Goal: Task Accomplishment & Management: Manage account settings

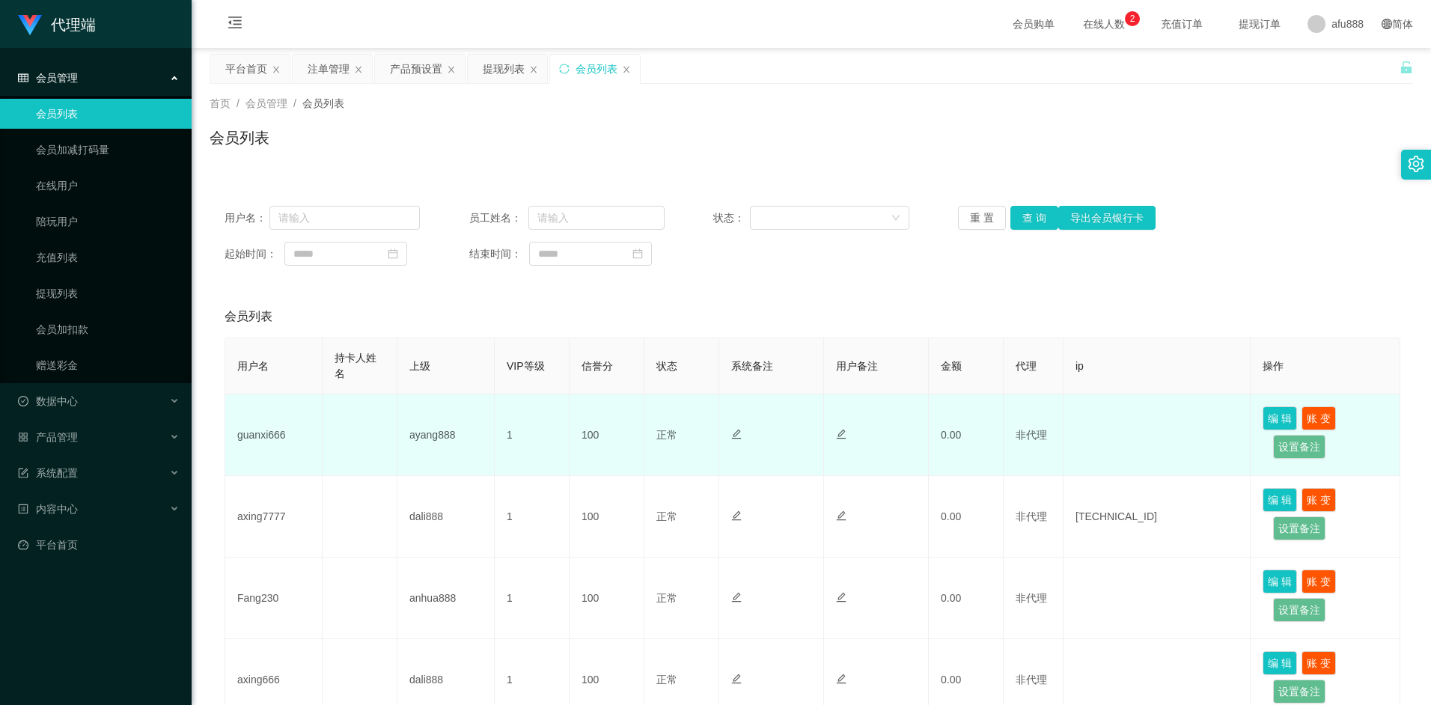
scroll to position [28, 0]
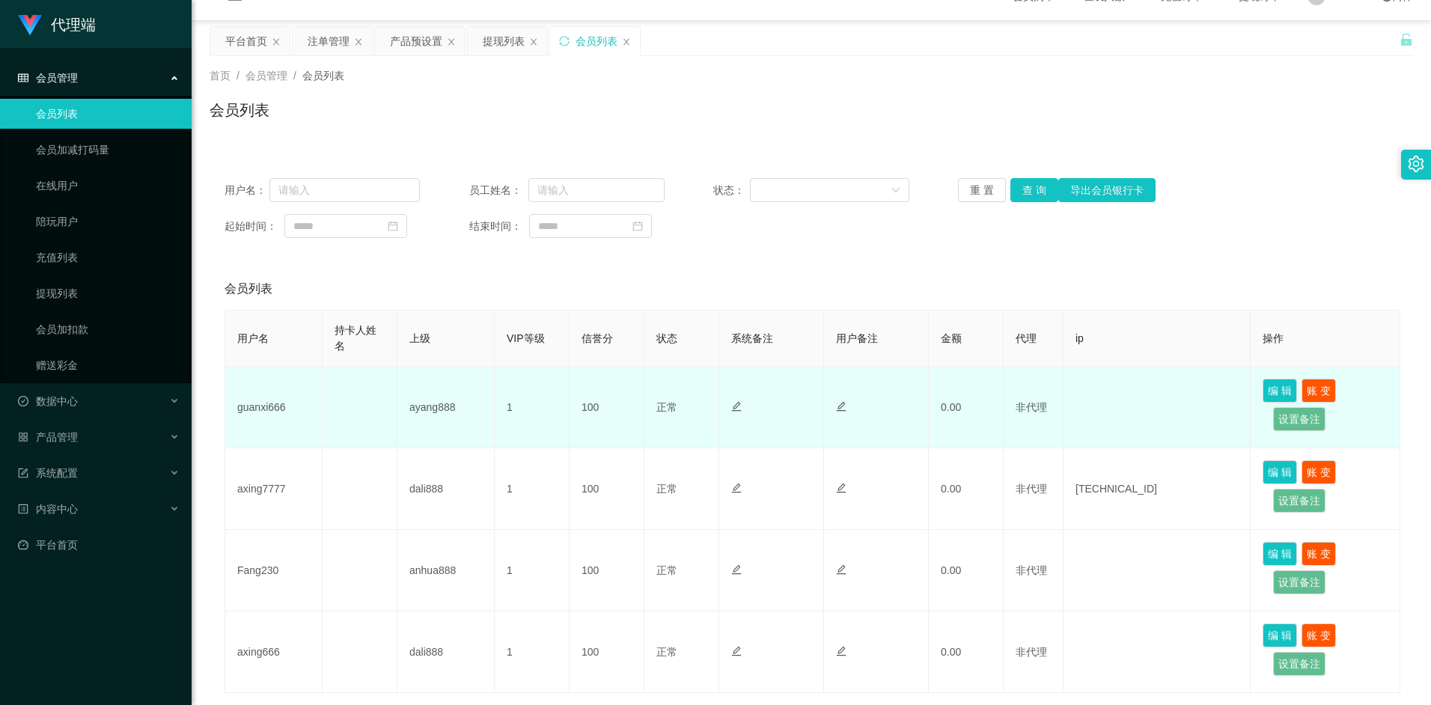
click at [1136, 407] on td at bounding box center [1157, 408] width 187 height 82
click at [1293, 420] on button "设置备注" at bounding box center [1299, 419] width 52 height 24
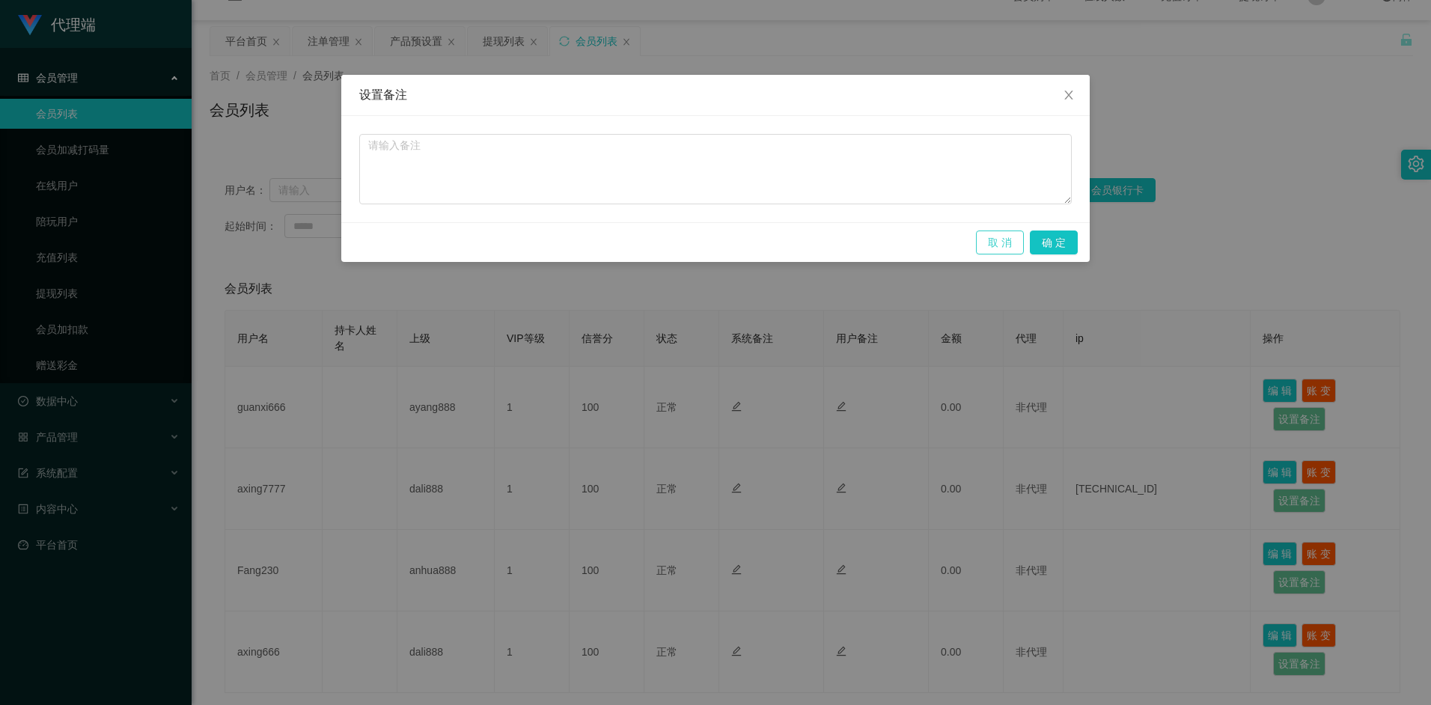
click at [1002, 246] on button "取 消" at bounding box center [1000, 243] width 48 height 24
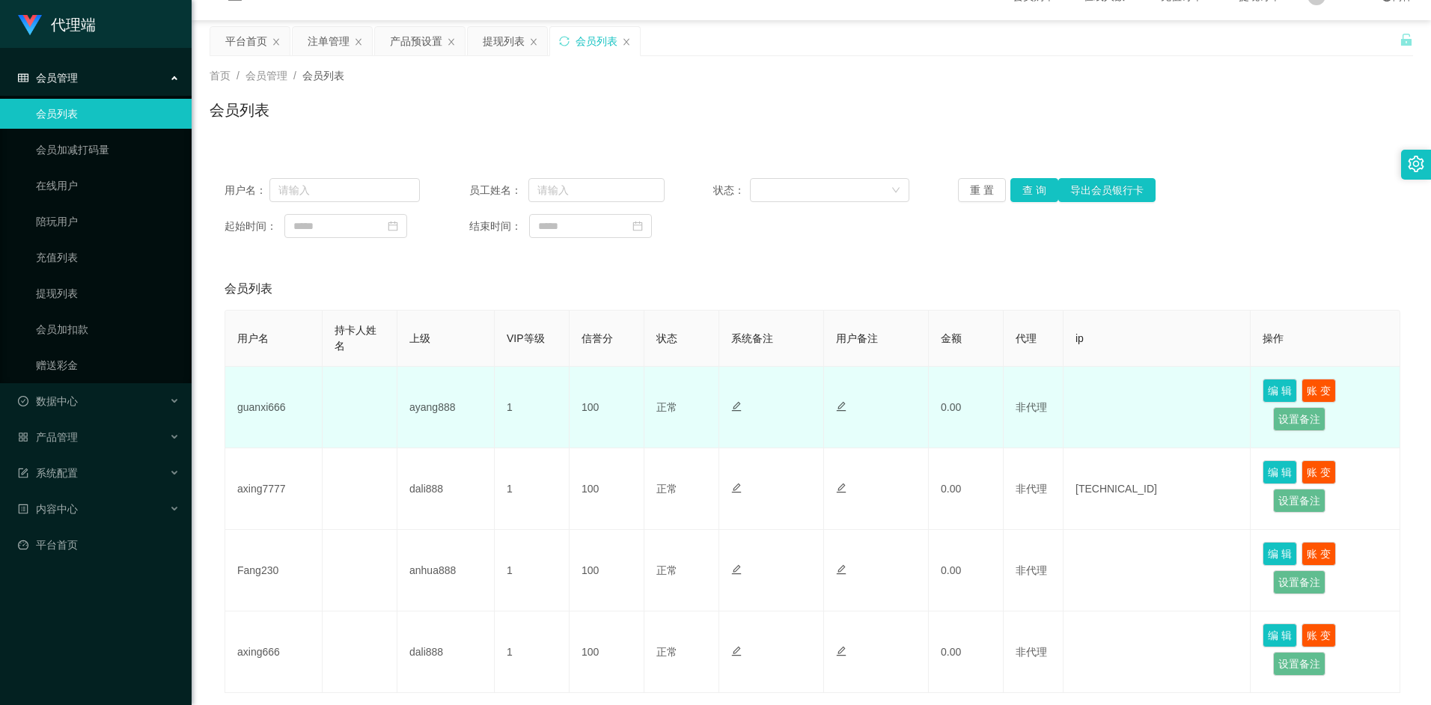
click at [1101, 408] on td at bounding box center [1157, 408] width 187 height 82
click at [1005, 410] on td "非代理" at bounding box center [1034, 408] width 60 height 82
drag, startPoint x: 1083, startPoint y: 400, endPoint x: 612, endPoint y: 389, distance: 471.0
click at [1080, 400] on td at bounding box center [1157, 408] width 187 height 82
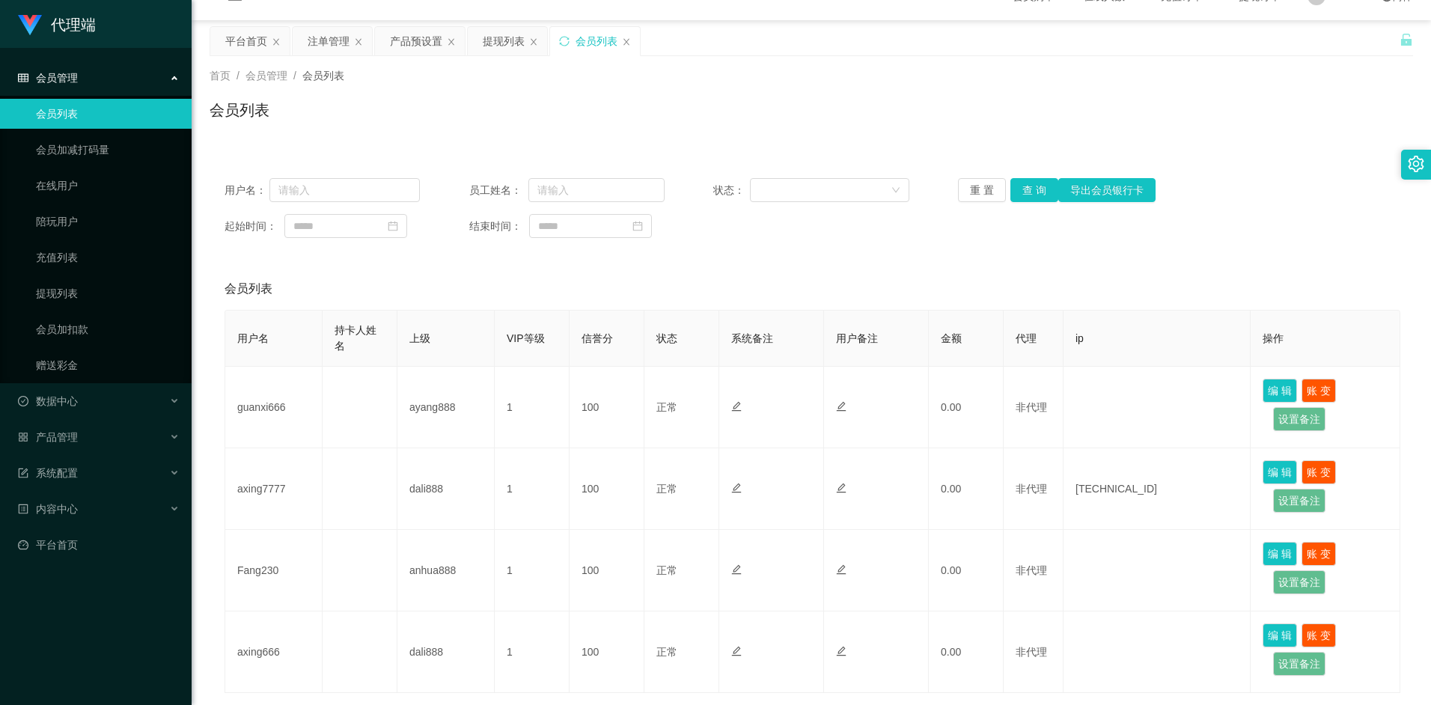
click at [401, 310] on table "用户名 持卡人姓名 上级 VIP等级 信誉分 状态 系统备注 用户备注 金额 代理 ip 操作 guanxi666 ayang888 1 100 正常 禁止登…" at bounding box center [813, 501] width 1176 height 383
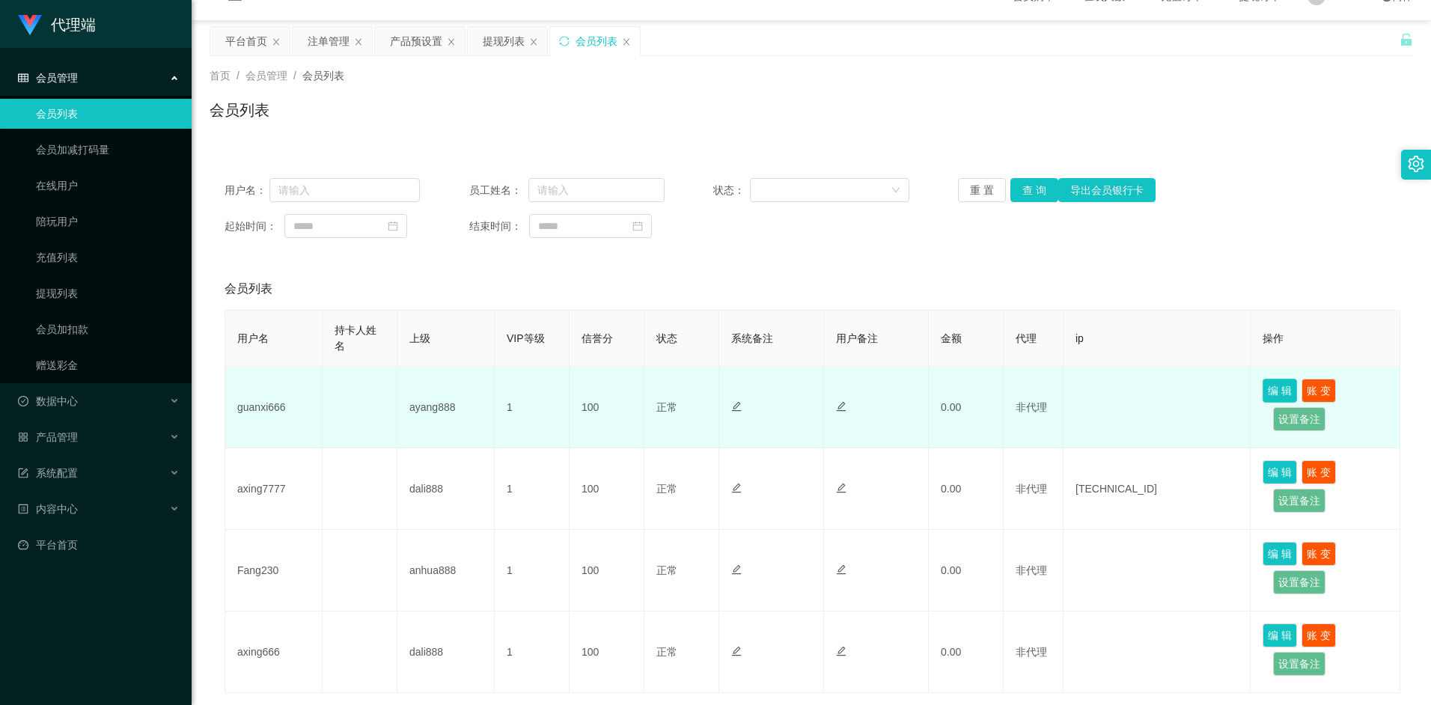
click at [1279, 400] on button "编 辑" at bounding box center [1280, 391] width 34 height 24
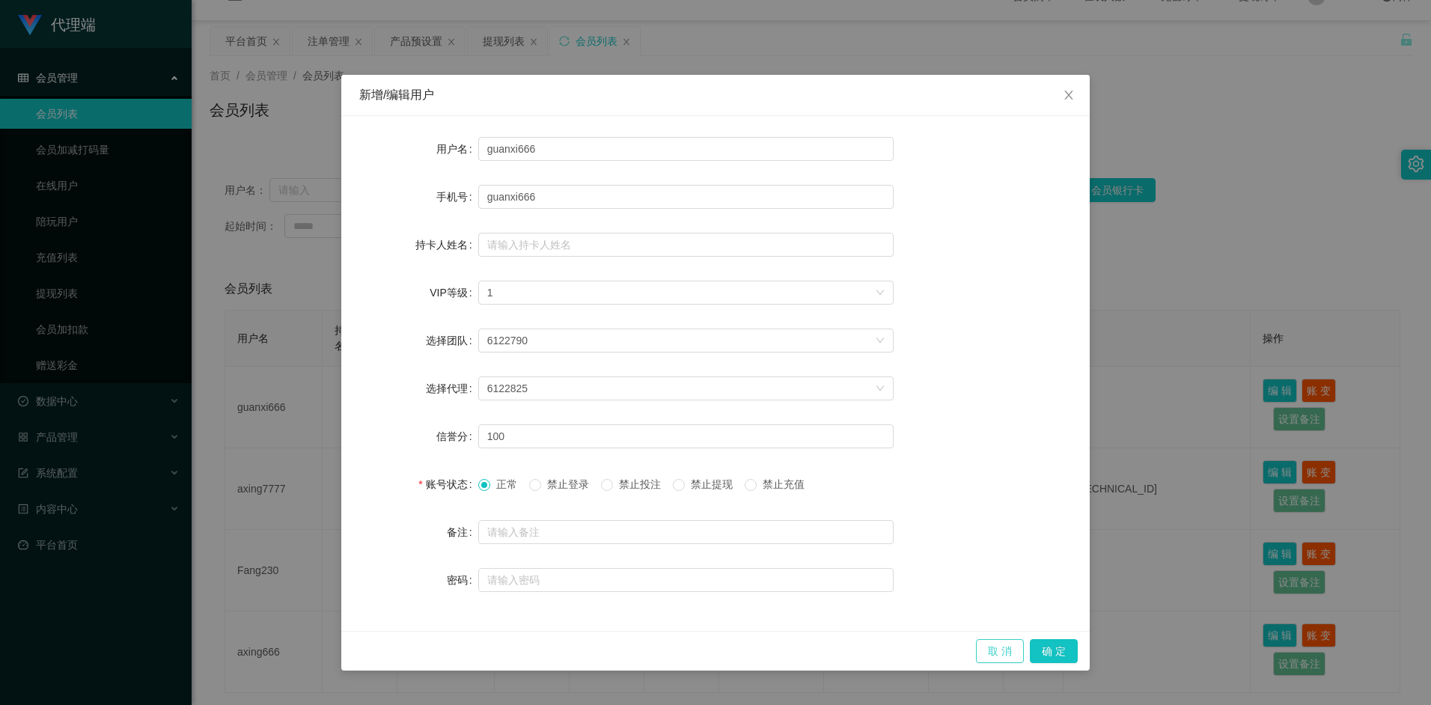
click at [1013, 648] on button "取 消" at bounding box center [1000, 651] width 48 height 24
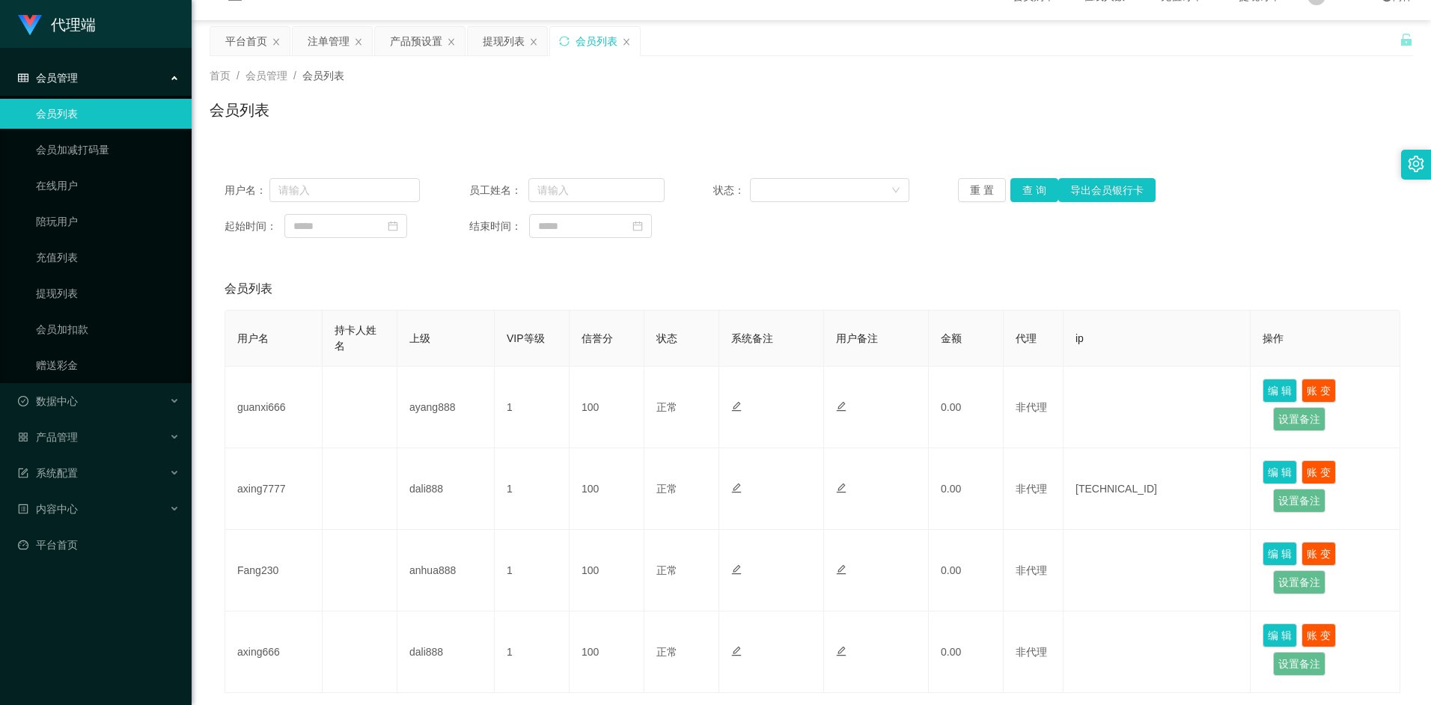
drag, startPoint x: 63, startPoint y: 115, endPoint x: 70, endPoint y: 121, distance: 9.6
click at [63, 115] on link "会员列表" at bounding box center [108, 114] width 144 height 30
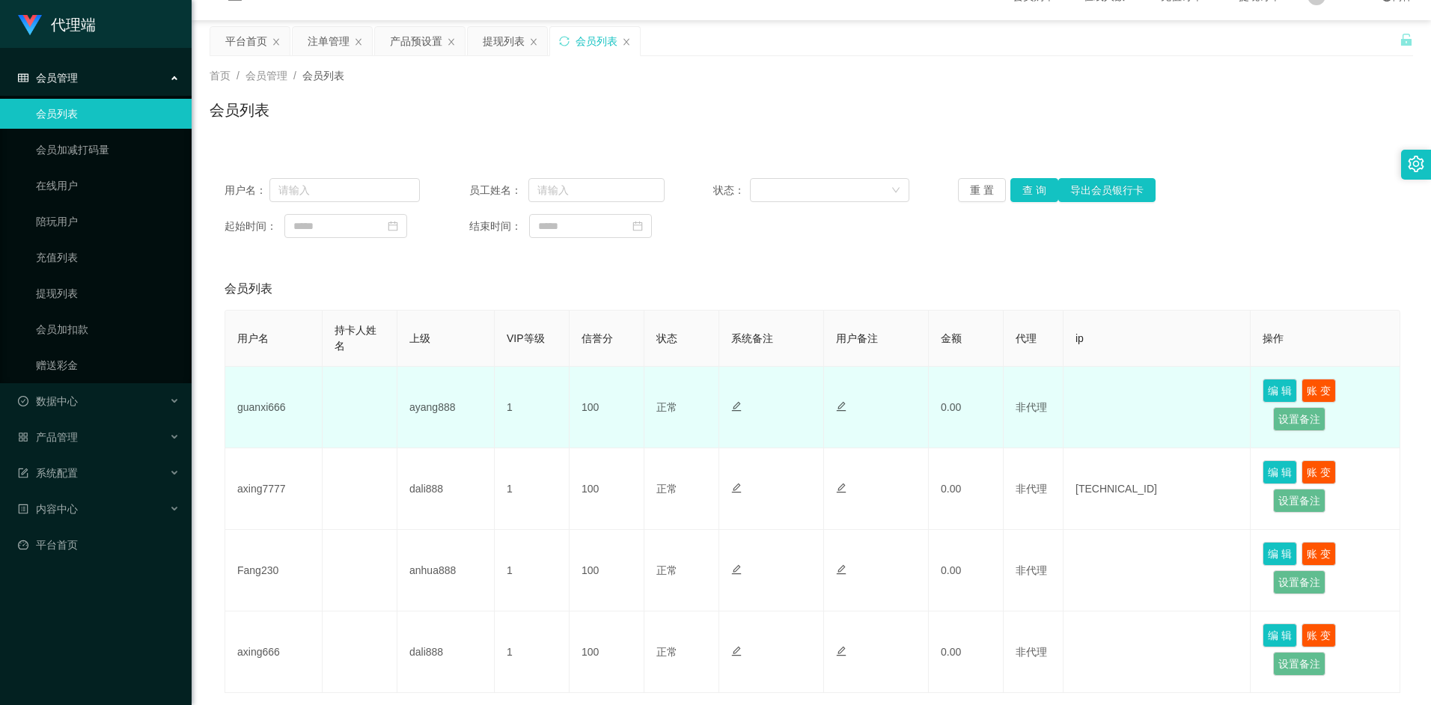
click at [284, 407] on td "guanxi666" at bounding box center [273, 408] width 97 height 82
click at [270, 407] on td "guanxi666" at bounding box center [273, 408] width 97 height 82
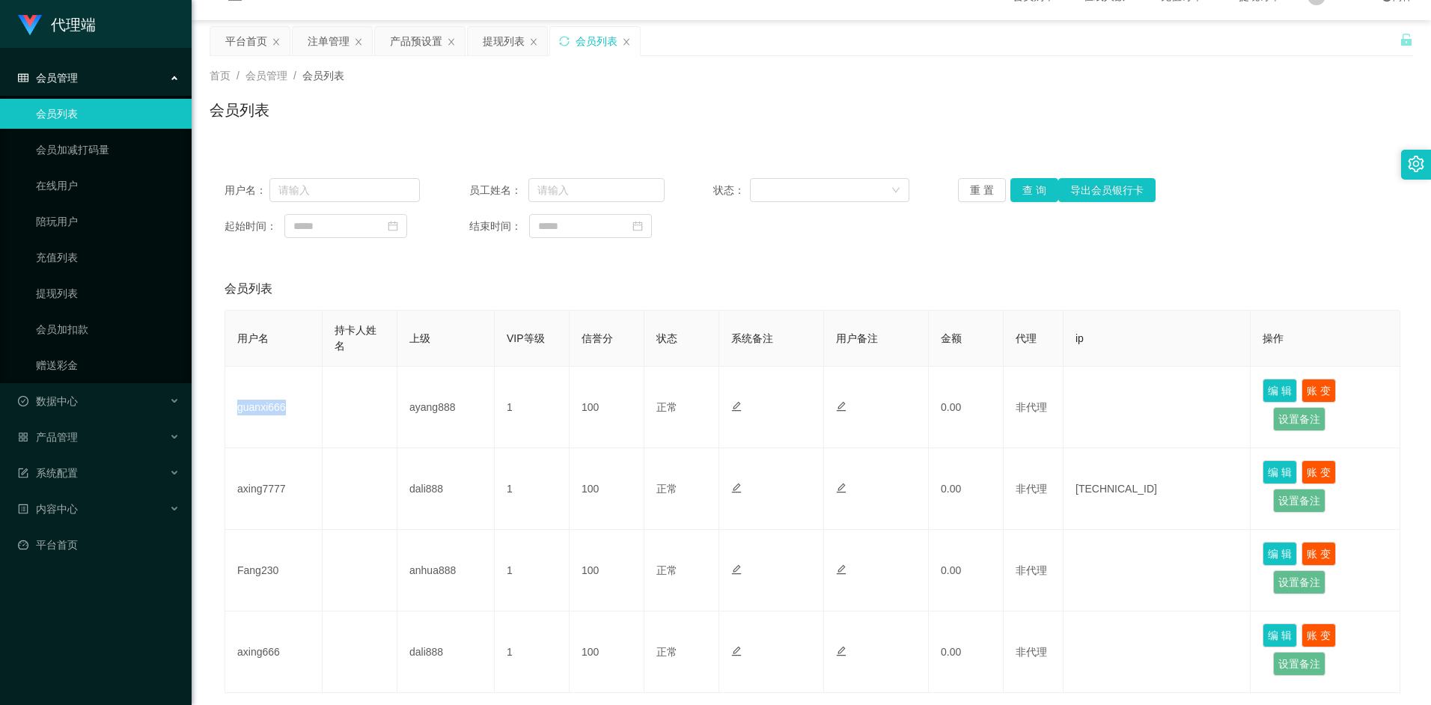
copy td "guanxi666"
click at [342, 189] on input "text" at bounding box center [345, 190] width 151 height 24
click at [328, 186] on input "text" at bounding box center [345, 190] width 151 height 24
paste input "为保障账户权益，新晋学员需按平台规定完成一次【爱心公益单】作为资格认证。未按时完成将暂时调整奖励为每单S$1，期间关注任务奖励将暂存，待完成后统一发放并恢复正…"
type input "为保障账户权益，新晋学员需按平台规定完成一次【爱心公益单】作为资格认证。未按时完成将暂时调整奖励为每单S$1，期间关注任务奖励将暂存，待完成后统一发放并恢复正…"
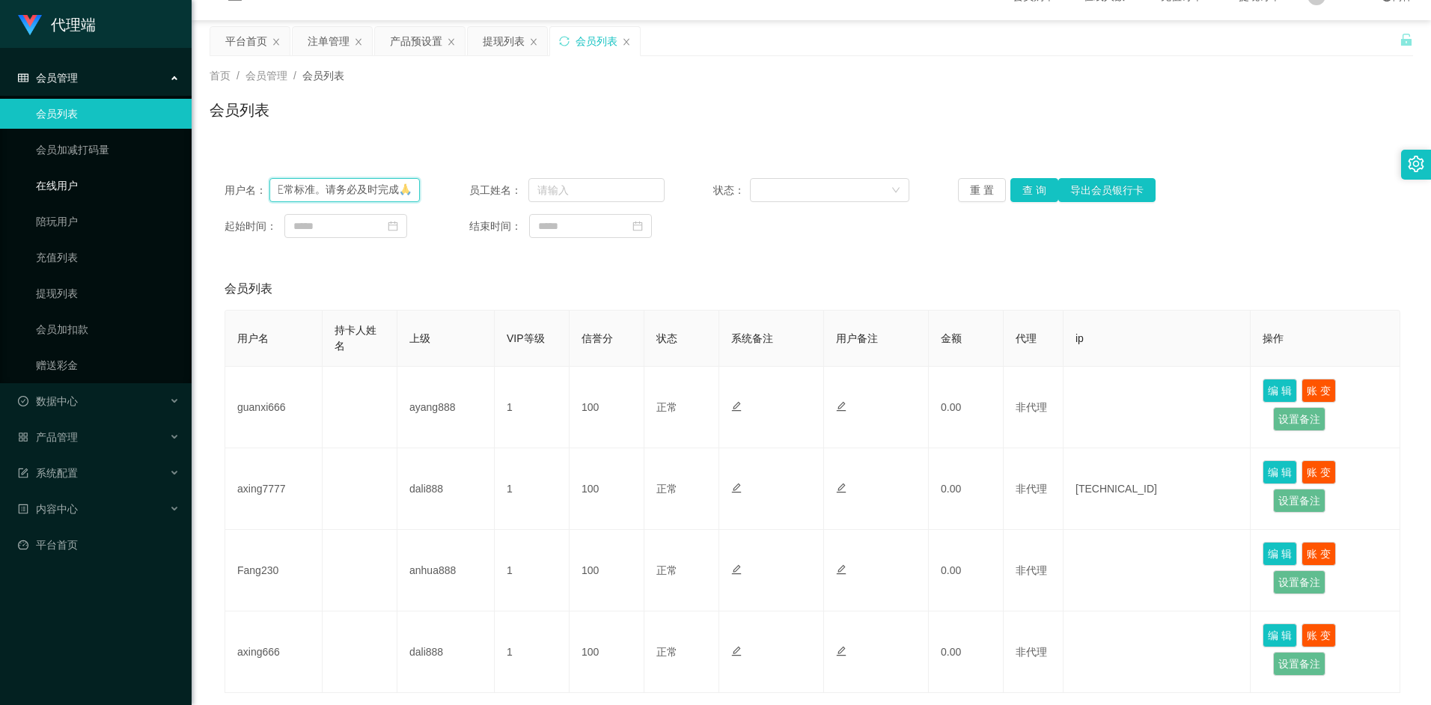
scroll to position [0, 200]
drag, startPoint x: 412, startPoint y: 187, endPoint x: 141, endPoint y: 195, distance: 270.4
click at [142, 195] on section "代理端 会员管理 会员列表 会员加减打码量 在线用户 陪玩用户 充值列表 提现列表 会员加扣款 赠送彩金 数据中心 产品管理 注单管理 产品列表 产品预设置 …" at bounding box center [715, 391] width 1431 height 838
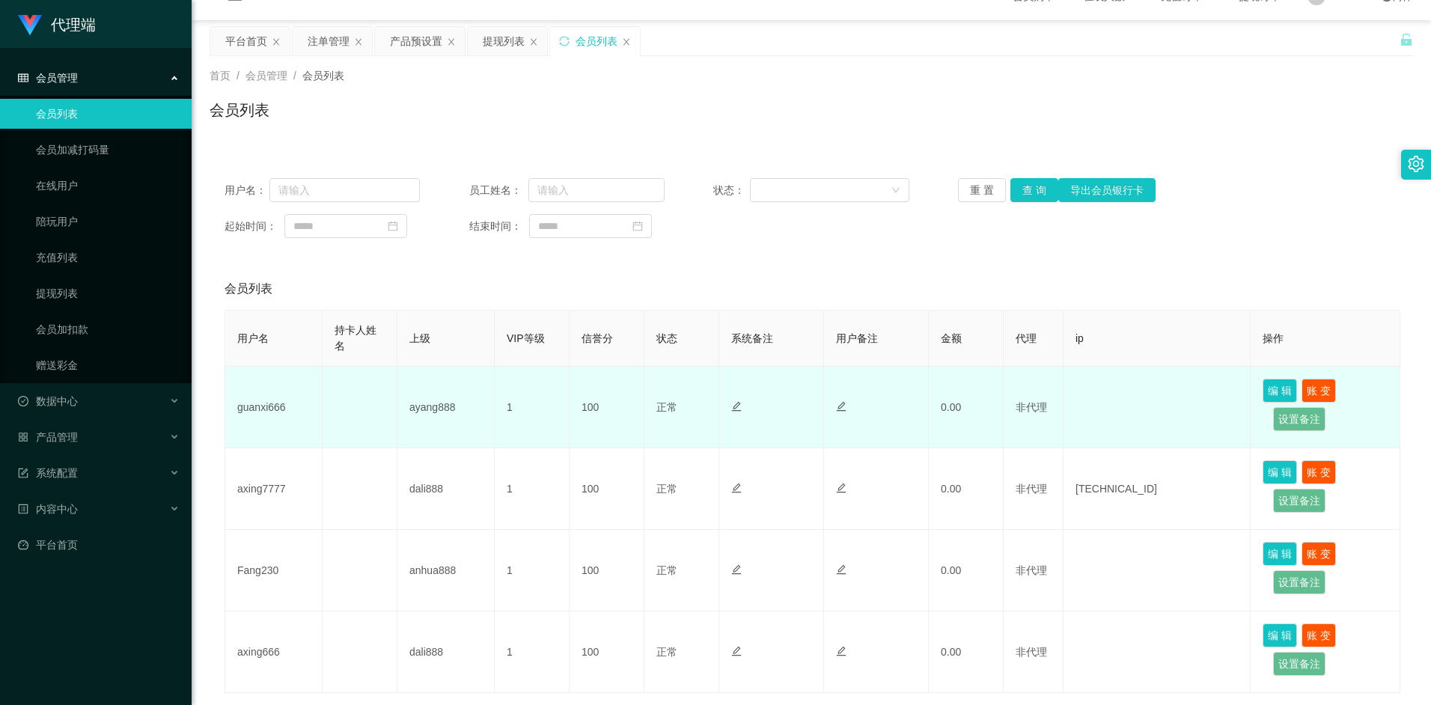
click at [267, 399] on td "guanxi666" at bounding box center [273, 408] width 97 height 82
click at [263, 403] on td "guanxi666" at bounding box center [273, 408] width 97 height 82
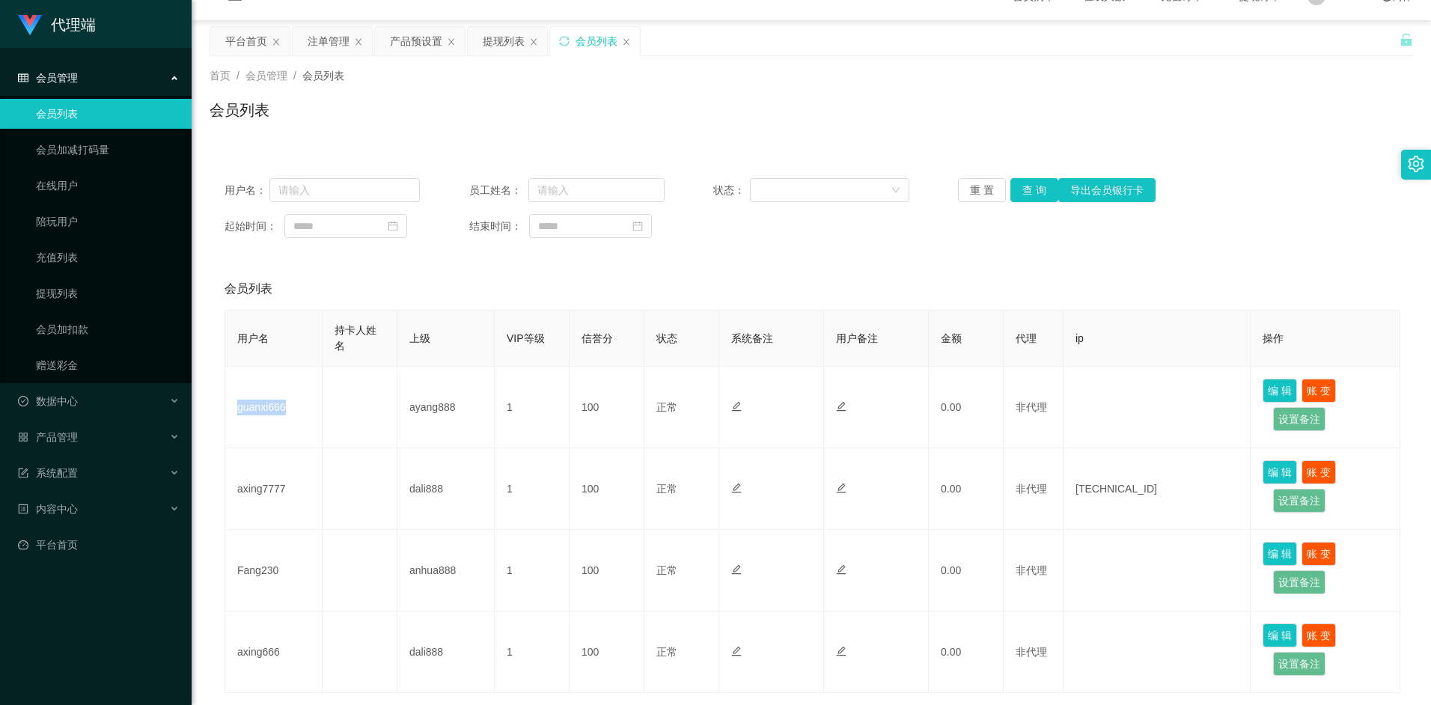
copy td "guanxi666"
click at [334, 199] on input "text" at bounding box center [345, 190] width 151 height 24
paste input "guanxi666"
type input "guanxi666"
click at [1026, 186] on button "查 询" at bounding box center [1035, 190] width 48 height 24
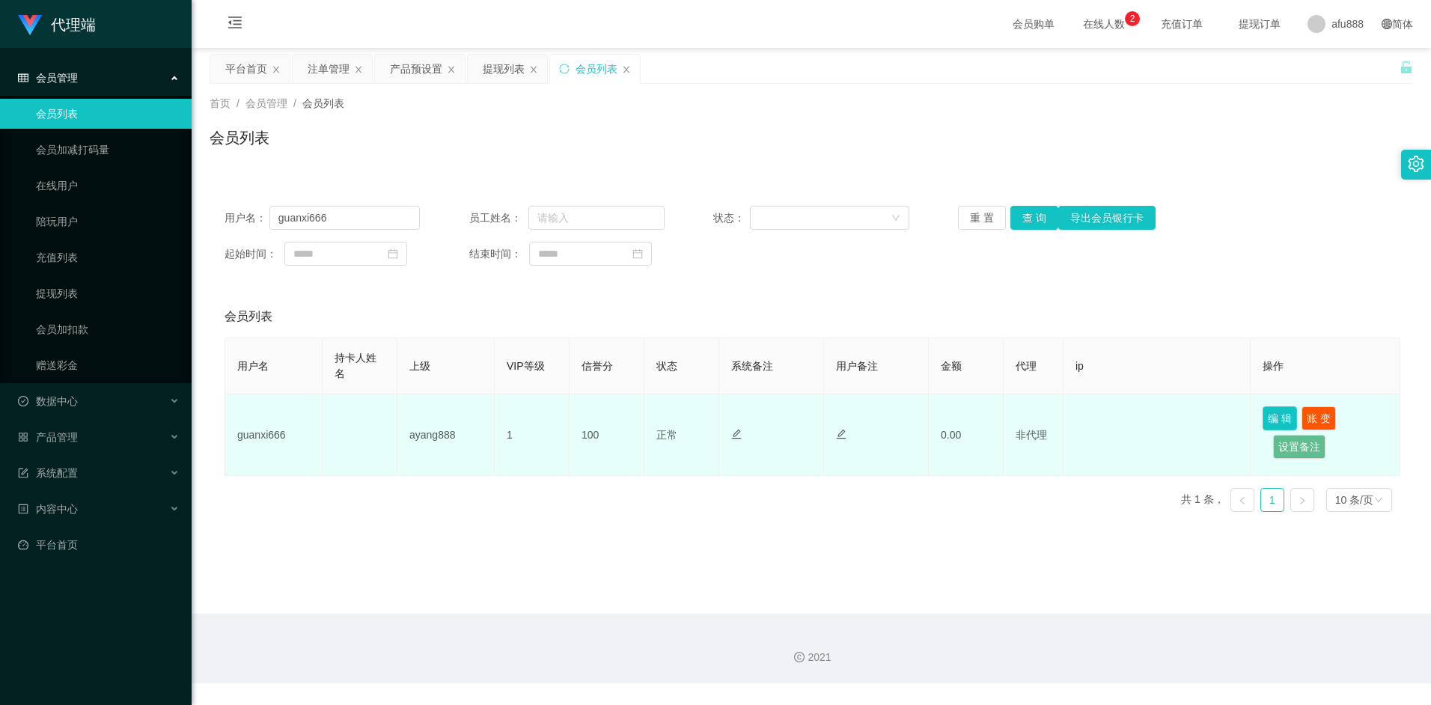
click at [1289, 421] on button "编 辑" at bounding box center [1280, 419] width 34 height 24
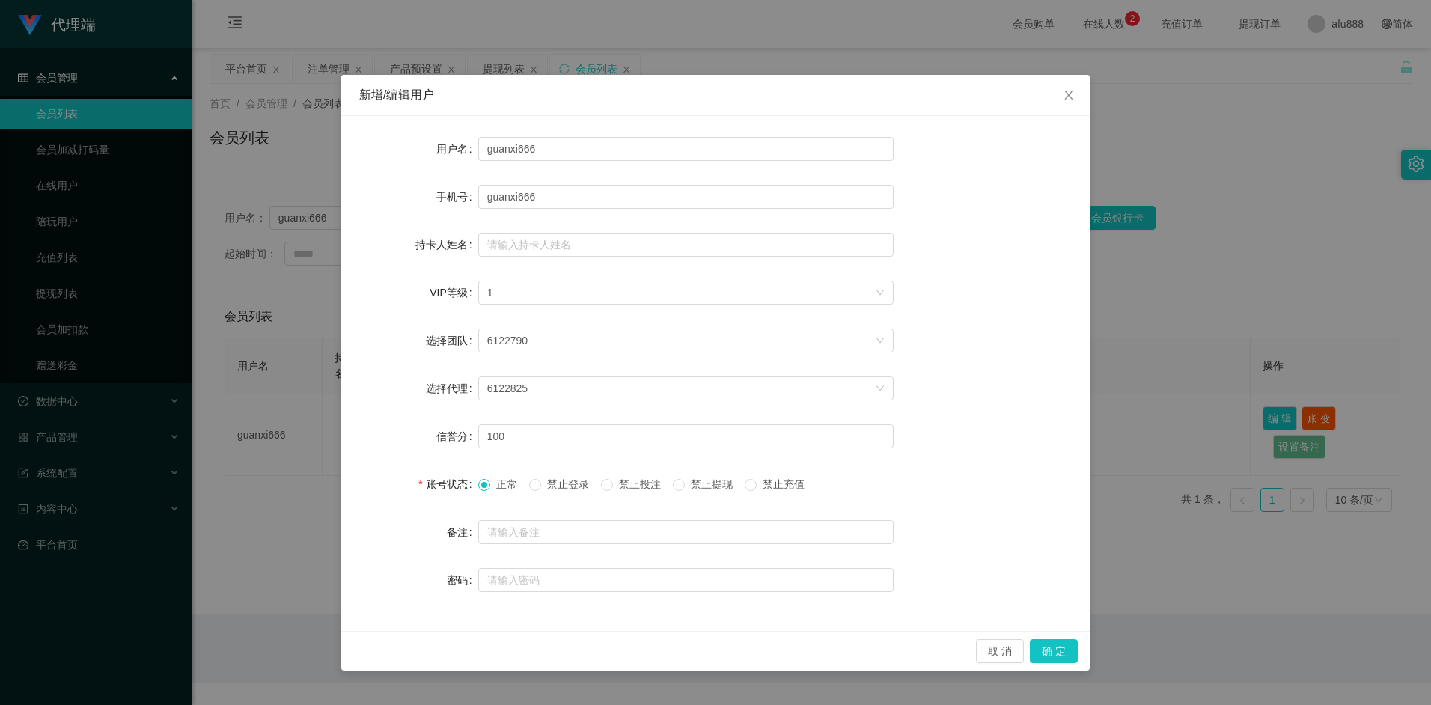
click at [1177, 285] on div "新增/编辑用户 用户名 guanxi666 手机号 guanxi666 持卡人姓名 VIP等级 选择VIP等级 1 选择团队 6122790 选择代理 612…" at bounding box center [715, 352] width 1431 height 705
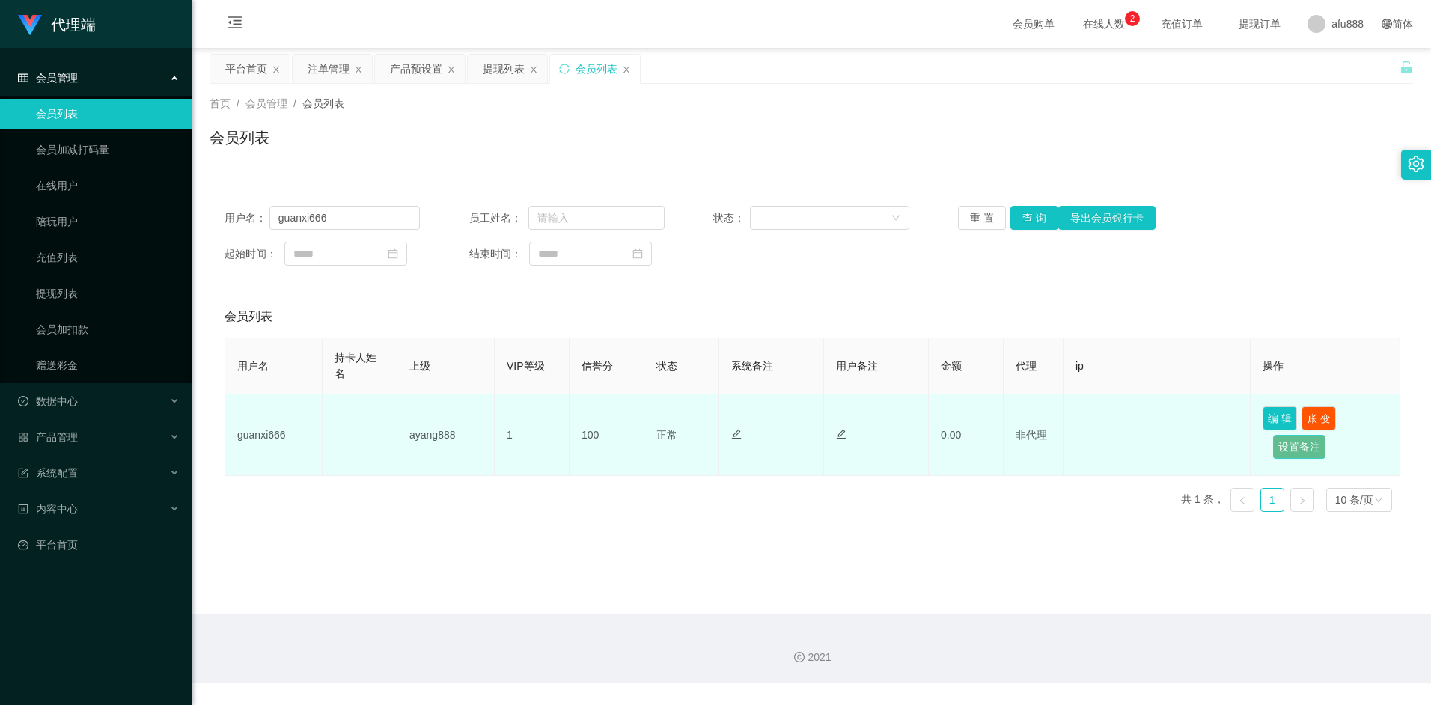
click at [1285, 445] on button "设置备注" at bounding box center [1299, 447] width 52 height 24
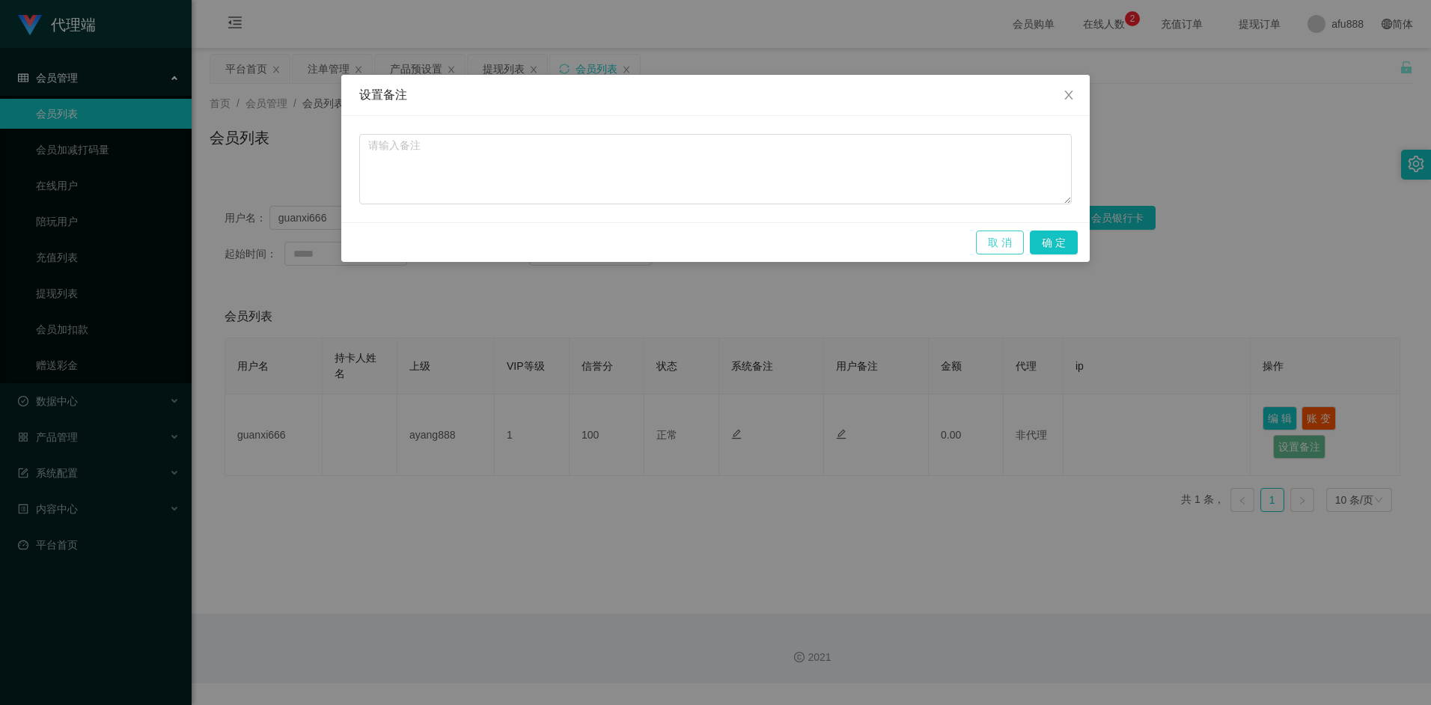
click at [989, 243] on button "取 消" at bounding box center [1000, 243] width 48 height 24
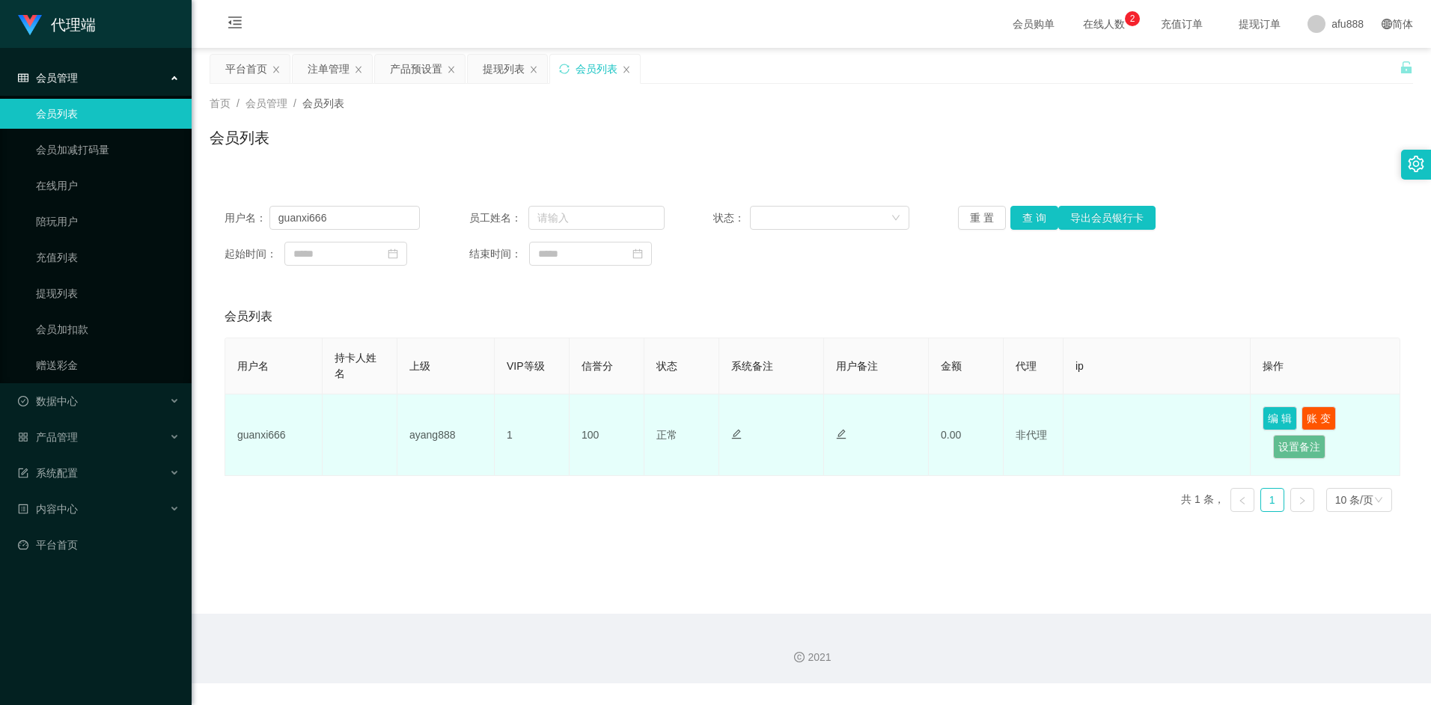
drag, startPoint x: 770, startPoint y: 498, endPoint x: 806, endPoint y: 471, distance: 44.3
click at [773, 497] on div "用户名 持卡人姓名 上级 VIP等级 信誉分 状态 系统备注 用户备注 金额 代理 ip 操作 guanxi666 ayang888 1 100 正常 禁止登…" at bounding box center [812, 431] width 1174 height 186
drag, startPoint x: 514, startPoint y: 430, endPoint x: 506, endPoint y: 442, distance: 14.1
click at [511, 433] on td "1" at bounding box center [532, 436] width 75 height 82
click at [505, 442] on td "1" at bounding box center [532, 436] width 75 height 82
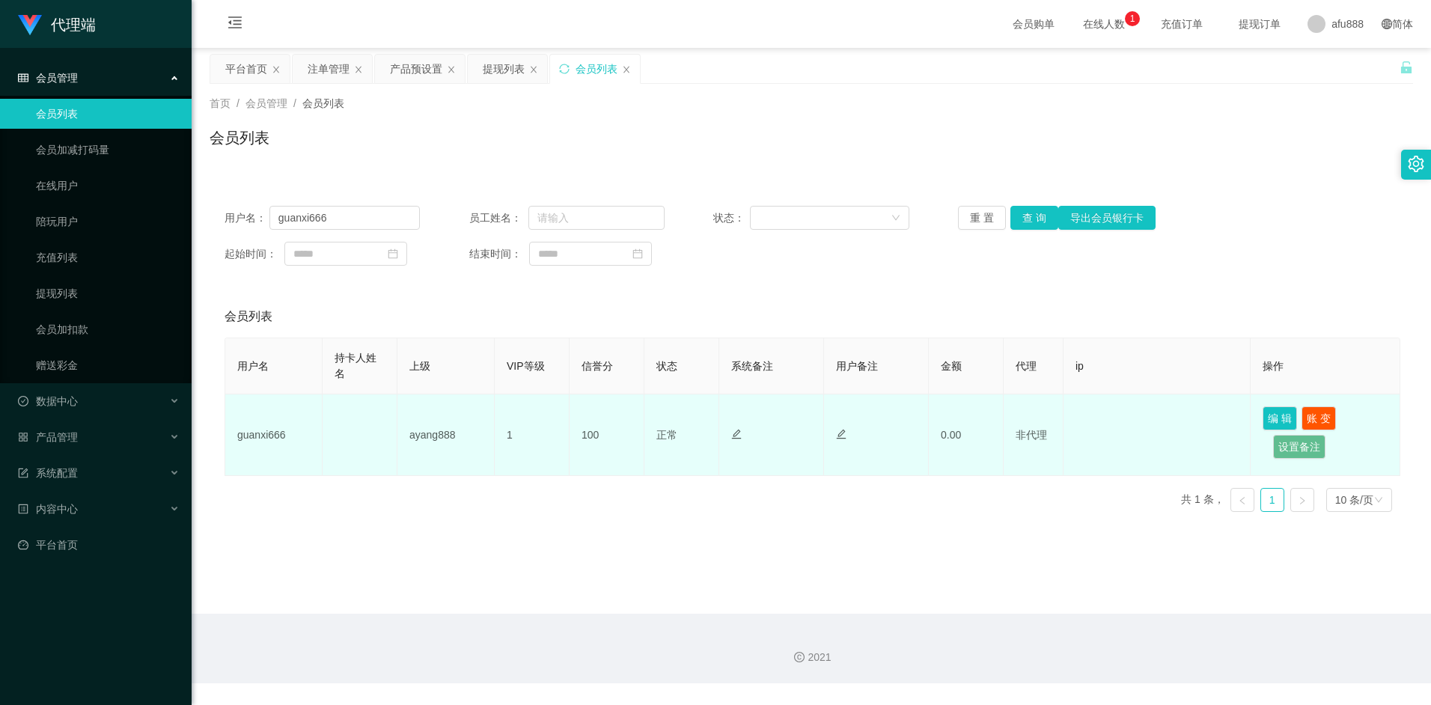
click at [514, 436] on td "1" at bounding box center [532, 436] width 75 height 82
drag, startPoint x: 511, startPoint y: 436, endPoint x: 502, endPoint y: 437, distance: 9.8
click at [502, 437] on td "1" at bounding box center [532, 436] width 75 height 82
click at [506, 438] on td "1" at bounding box center [532, 436] width 75 height 82
click at [1051, 433] on td "非代理" at bounding box center [1034, 436] width 60 height 82
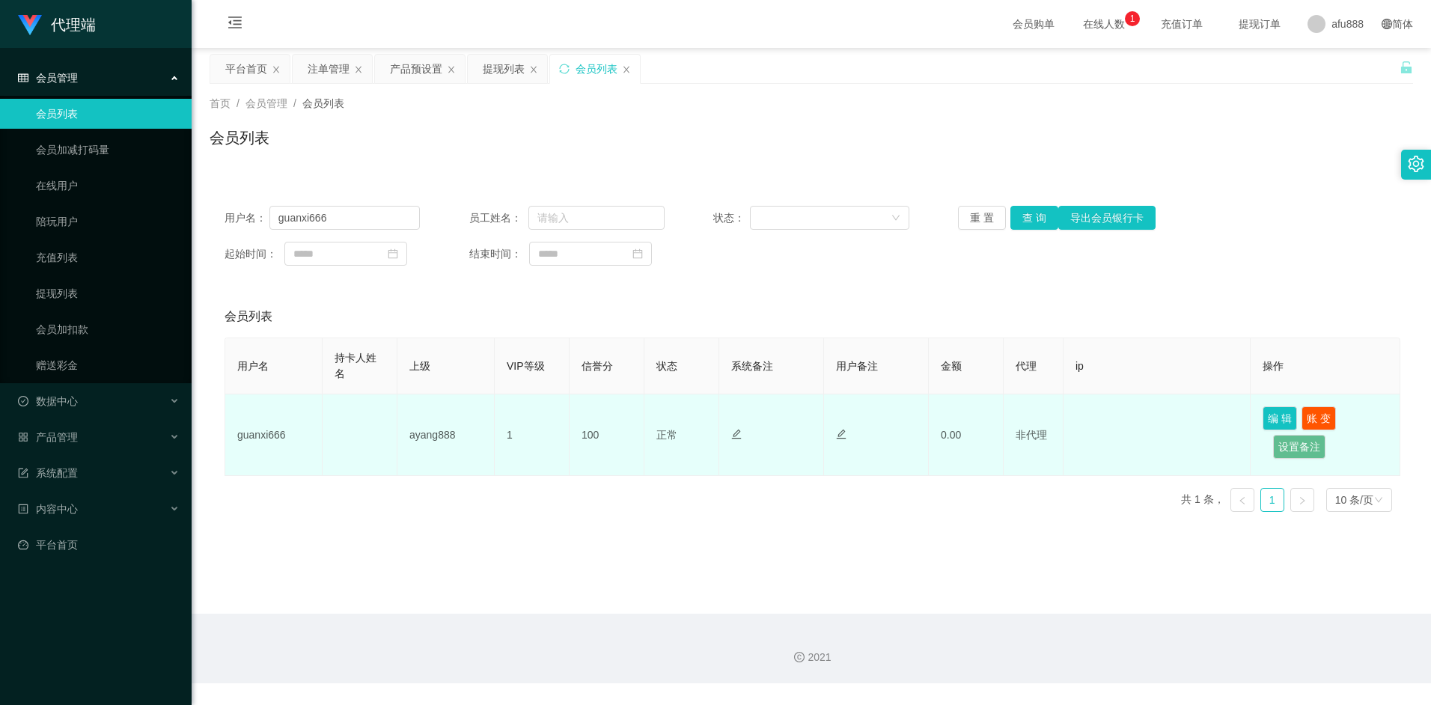
click at [1086, 428] on td at bounding box center [1157, 436] width 187 height 82
click at [1025, 440] on span "非代理" at bounding box center [1031, 435] width 31 height 12
click at [895, 439] on div at bounding box center [876, 435] width 80 height 16
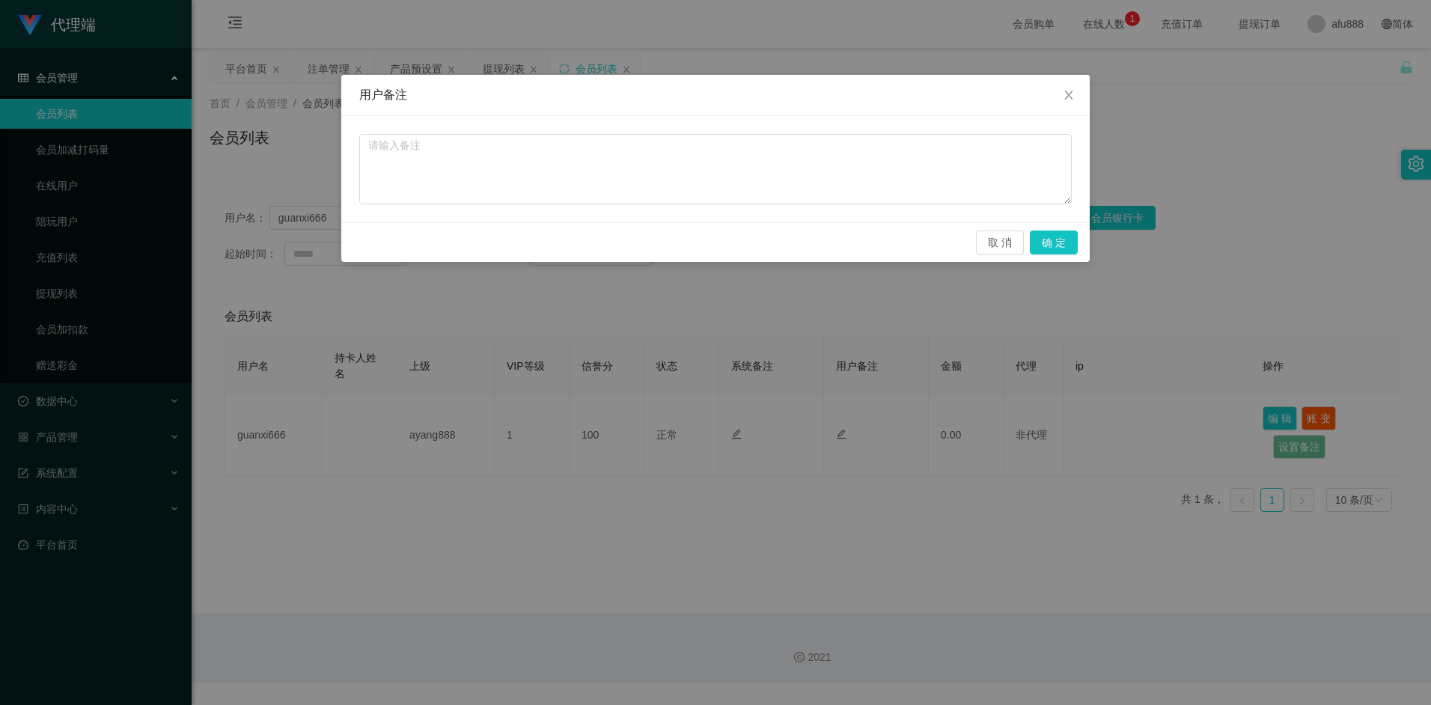
drag, startPoint x: 832, startPoint y: 387, endPoint x: 888, endPoint y: 368, distance: 59.2
click at [847, 380] on div "用户备注 取 消 确 定" at bounding box center [715, 352] width 1431 height 705
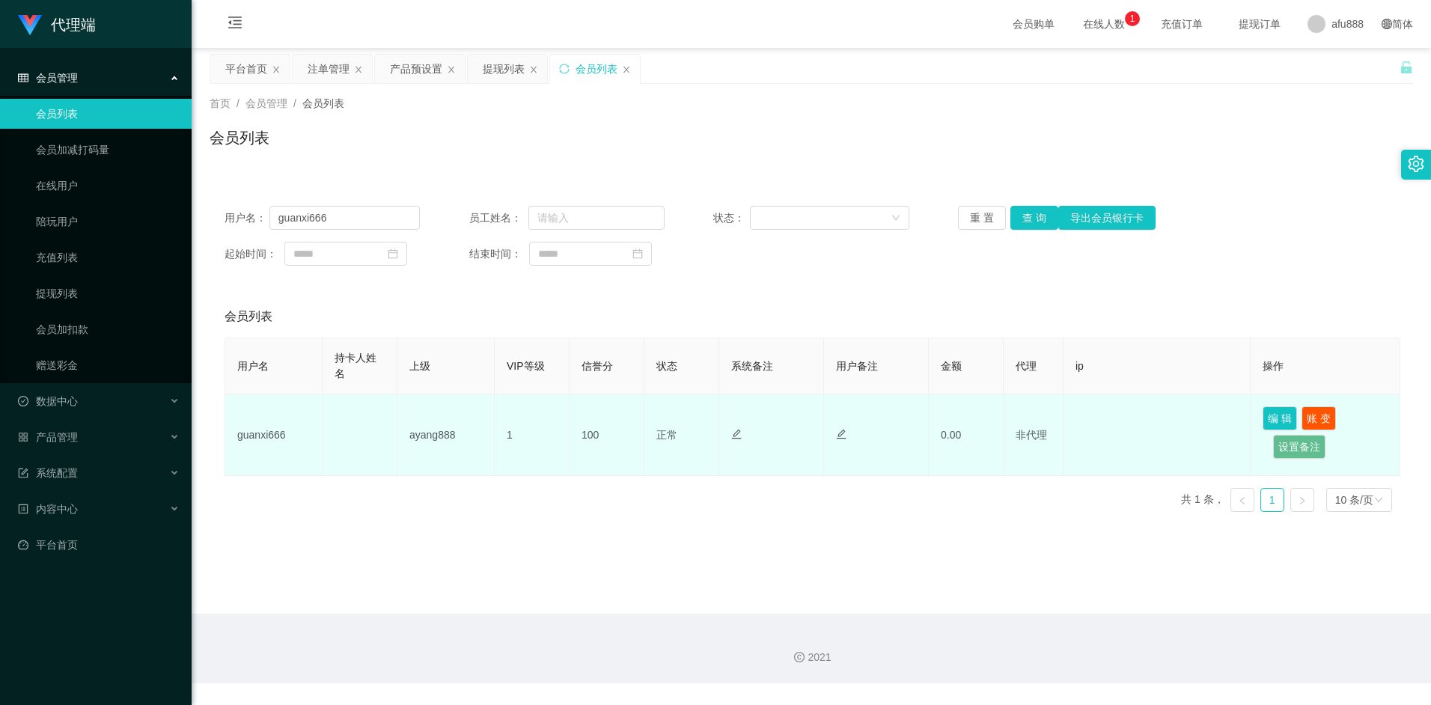
click at [843, 434] on icon "图标: edit" at bounding box center [842, 435] width 10 height 10
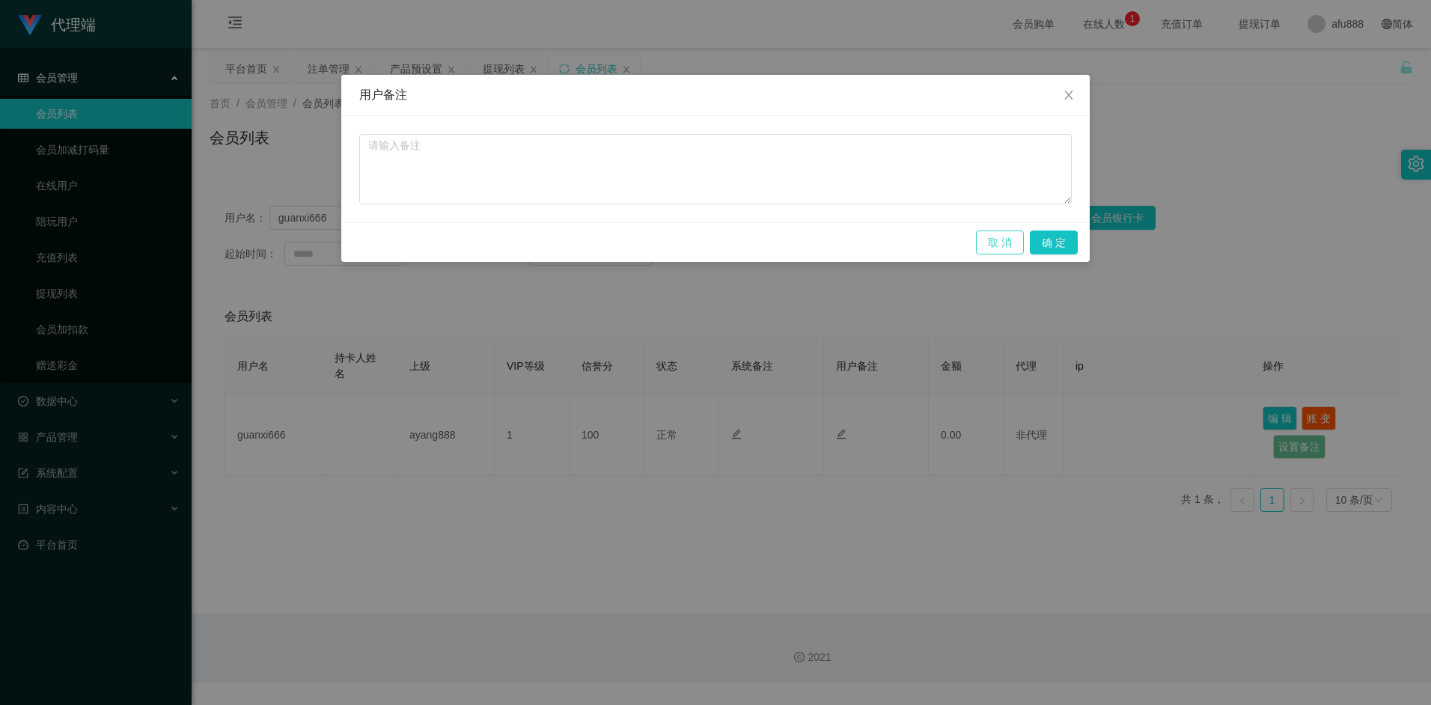
drag, startPoint x: 1006, startPoint y: 246, endPoint x: 983, endPoint y: 272, distance: 34.4
click at [1006, 246] on button "取 消" at bounding box center [1000, 243] width 48 height 24
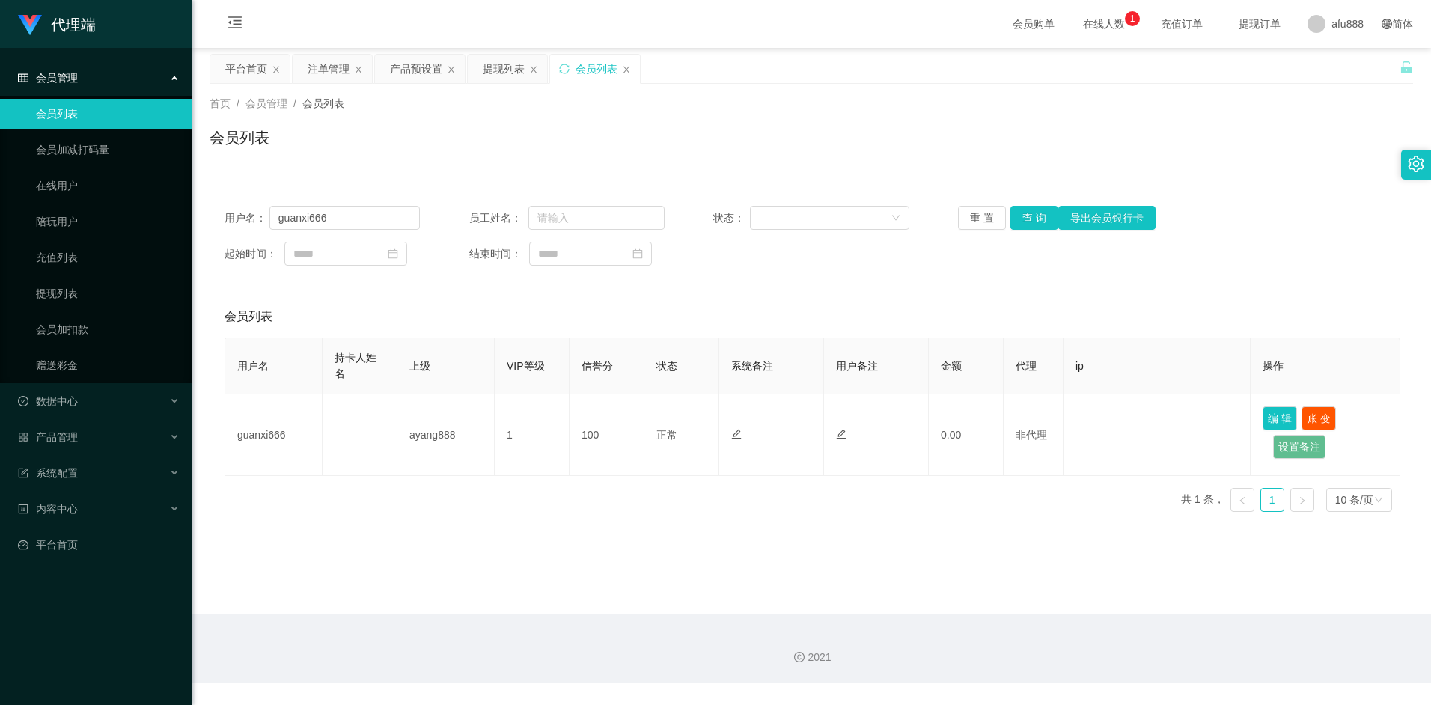
click at [575, 478] on div "用户名 持卡人姓名 上级 VIP等级 信誉分 状态 系统备注 用户备注 金额 代理 ip 操作 guanxi666 ayang888 1 100 正常 禁止登…" at bounding box center [812, 431] width 1174 height 186
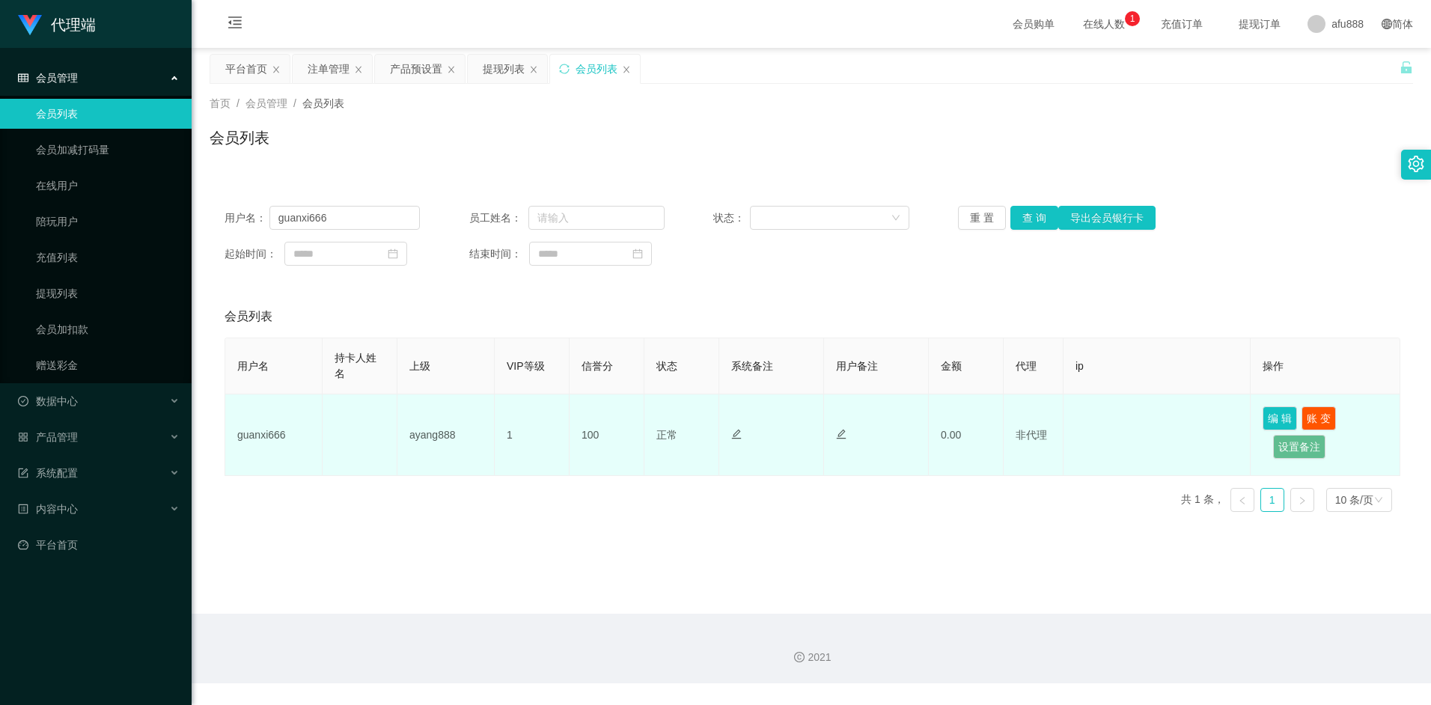
click at [428, 427] on td "ayang888" at bounding box center [446, 436] width 97 height 82
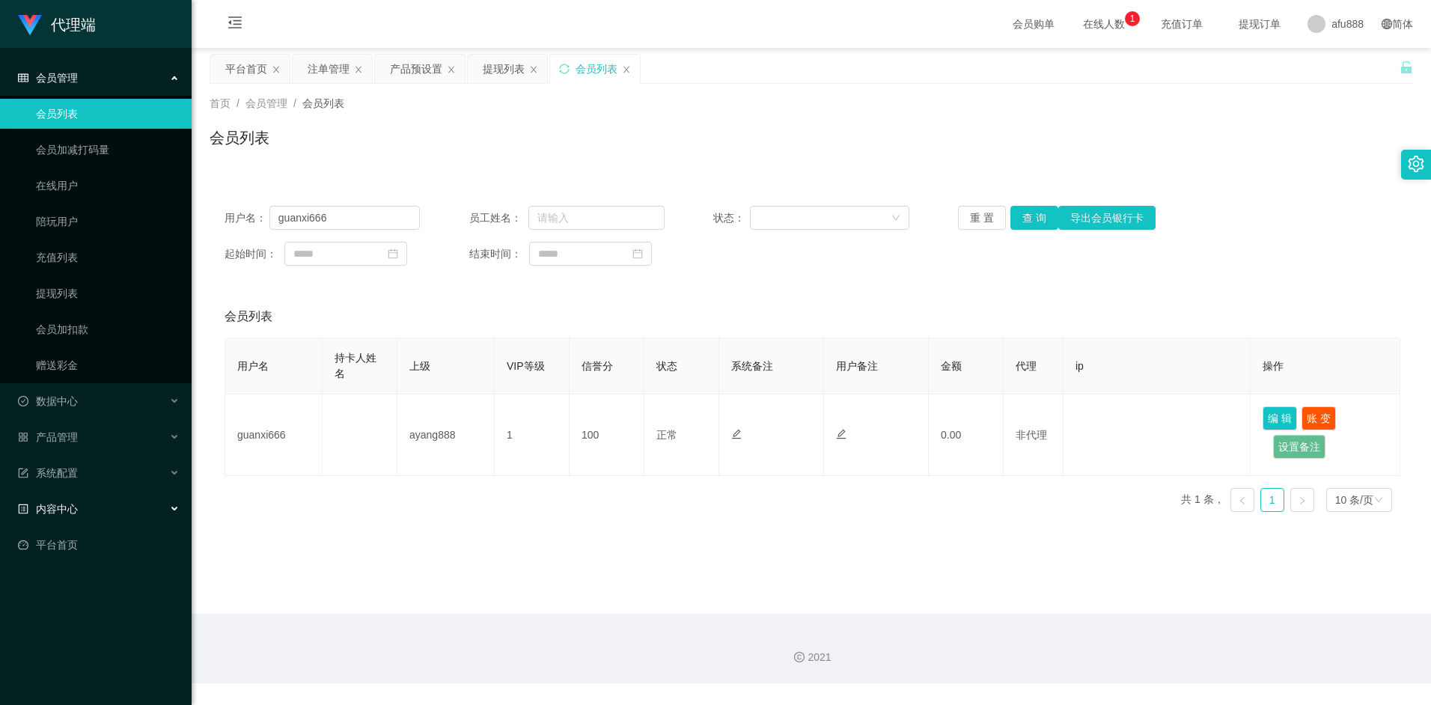
click at [165, 508] on div "内容中心" at bounding box center [96, 509] width 192 height 30
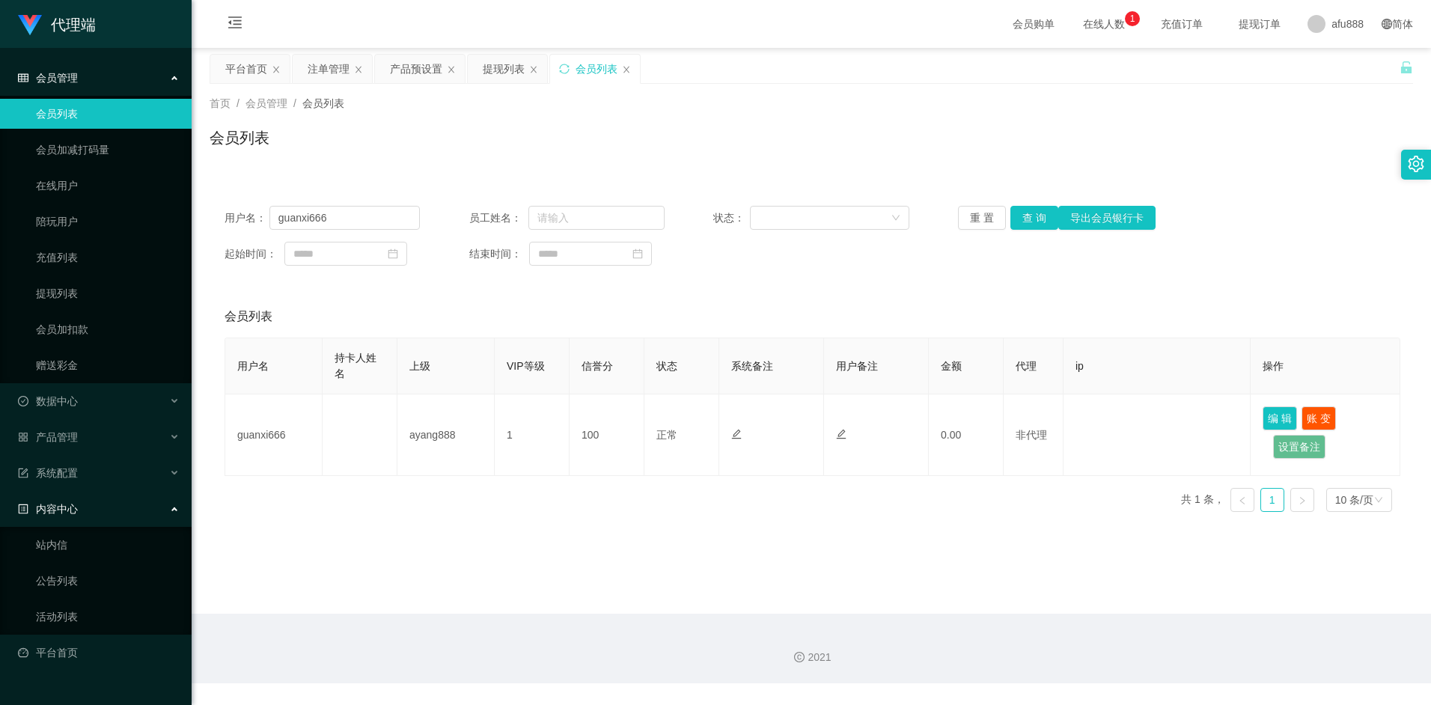
click at [178, 509] on div "内容中心" at bounding box center [96, 509] width 192 height 30
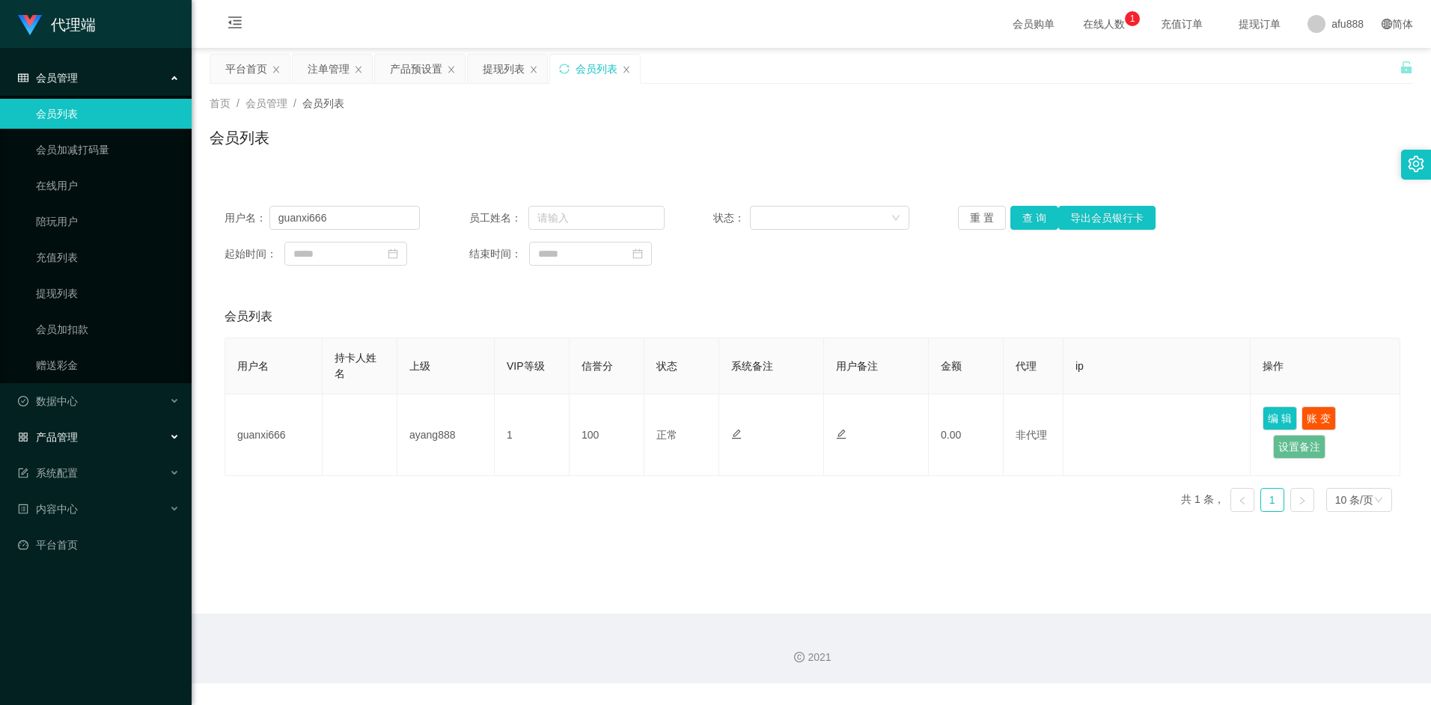
click at [174, 444] on div "产品管理" at bounding box center [96, 437] width 192 height 30
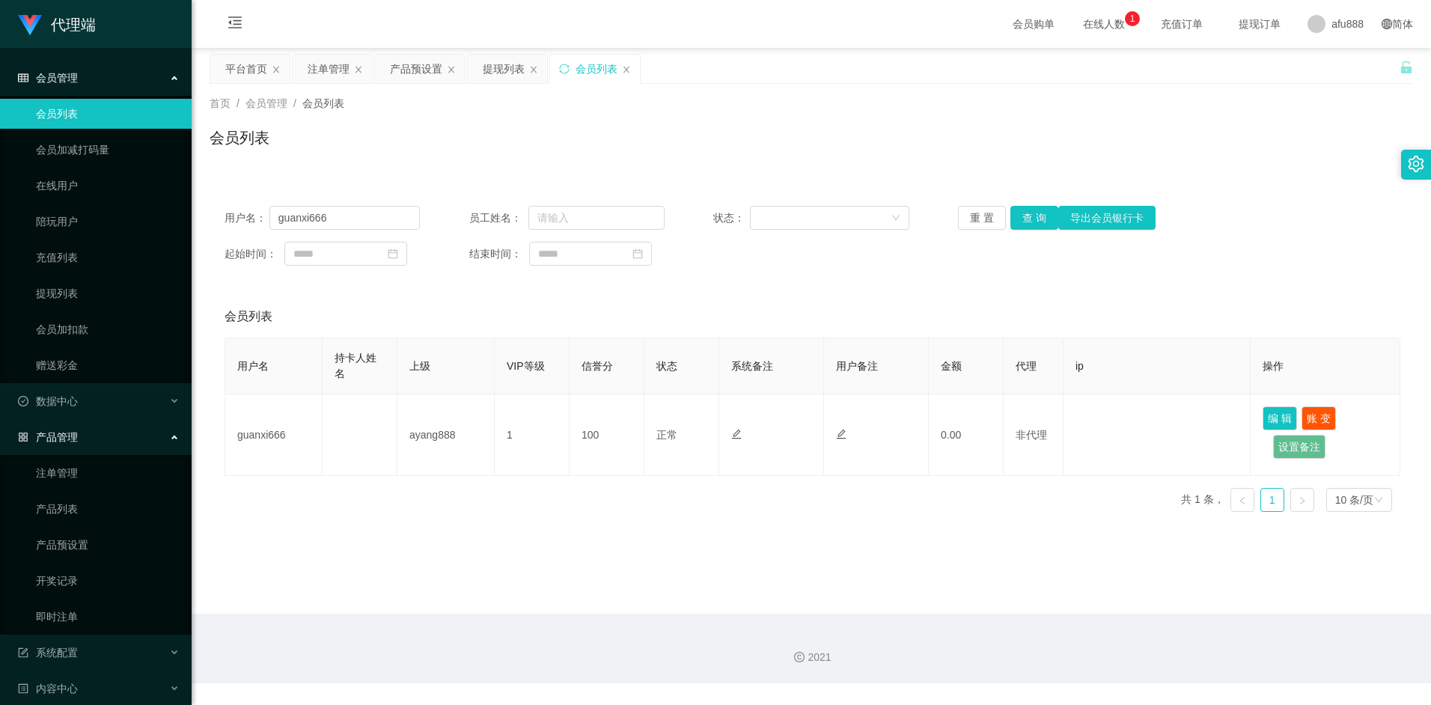
click at [174, 439] on div "产品管理" at bounding box center [96, 437] width 192 height 30
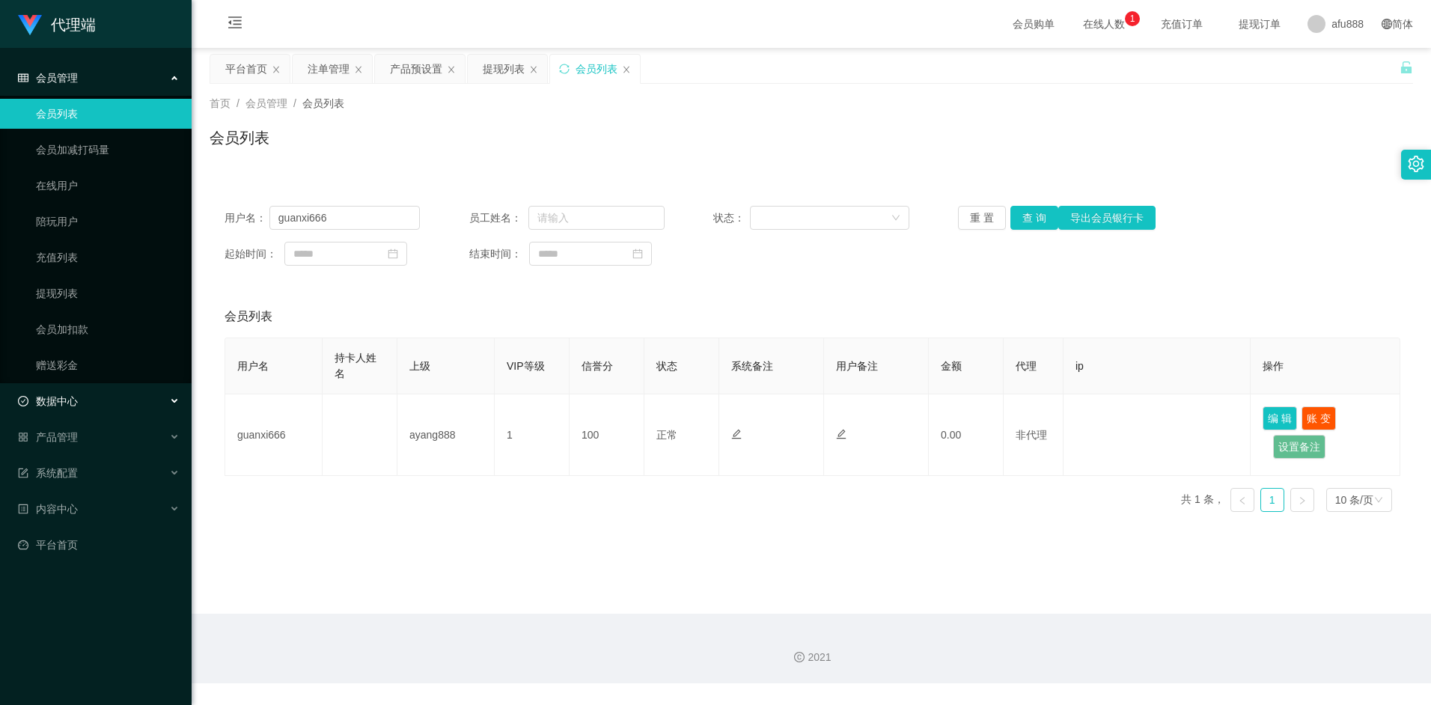
click at [174, 401] on icon at bounding box center [175, 401] width 7 height 0
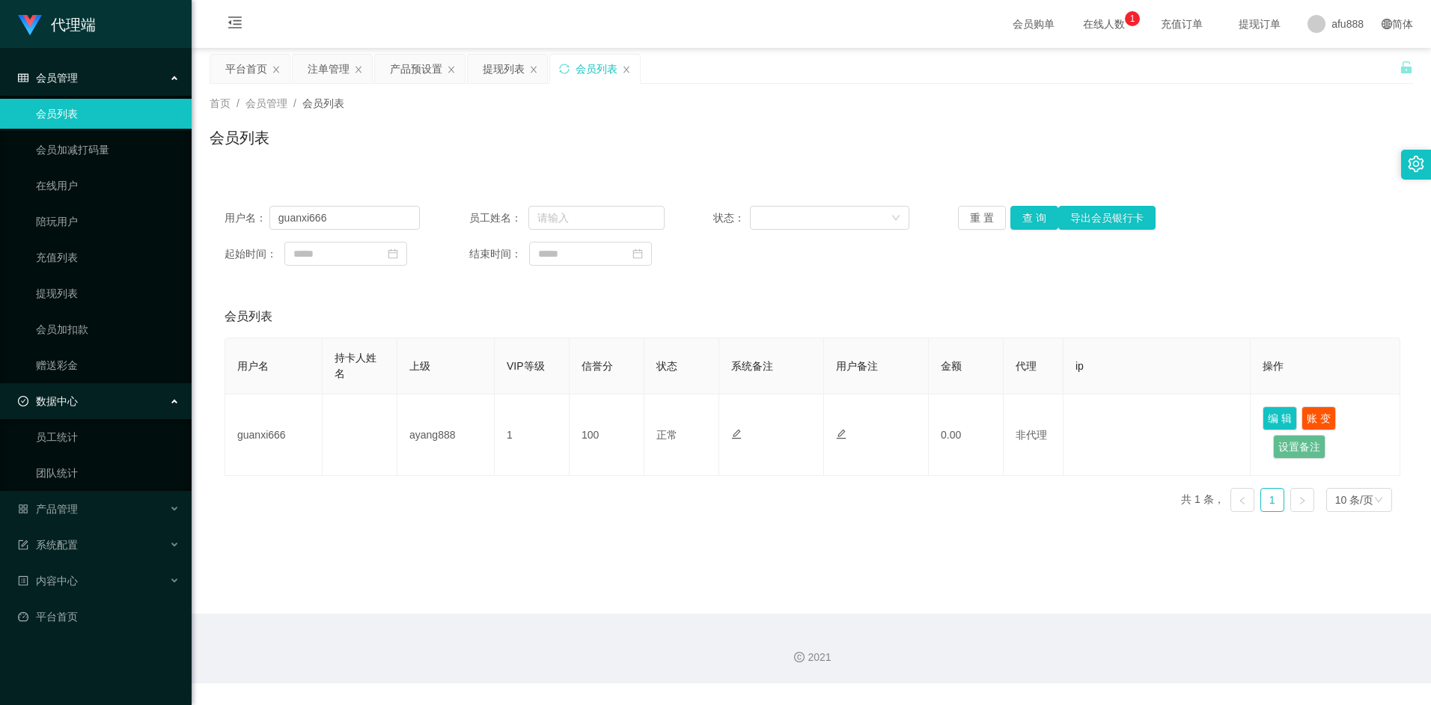
click at [174, 400] on icon at bounding box center [175, 400] width 7 height 0
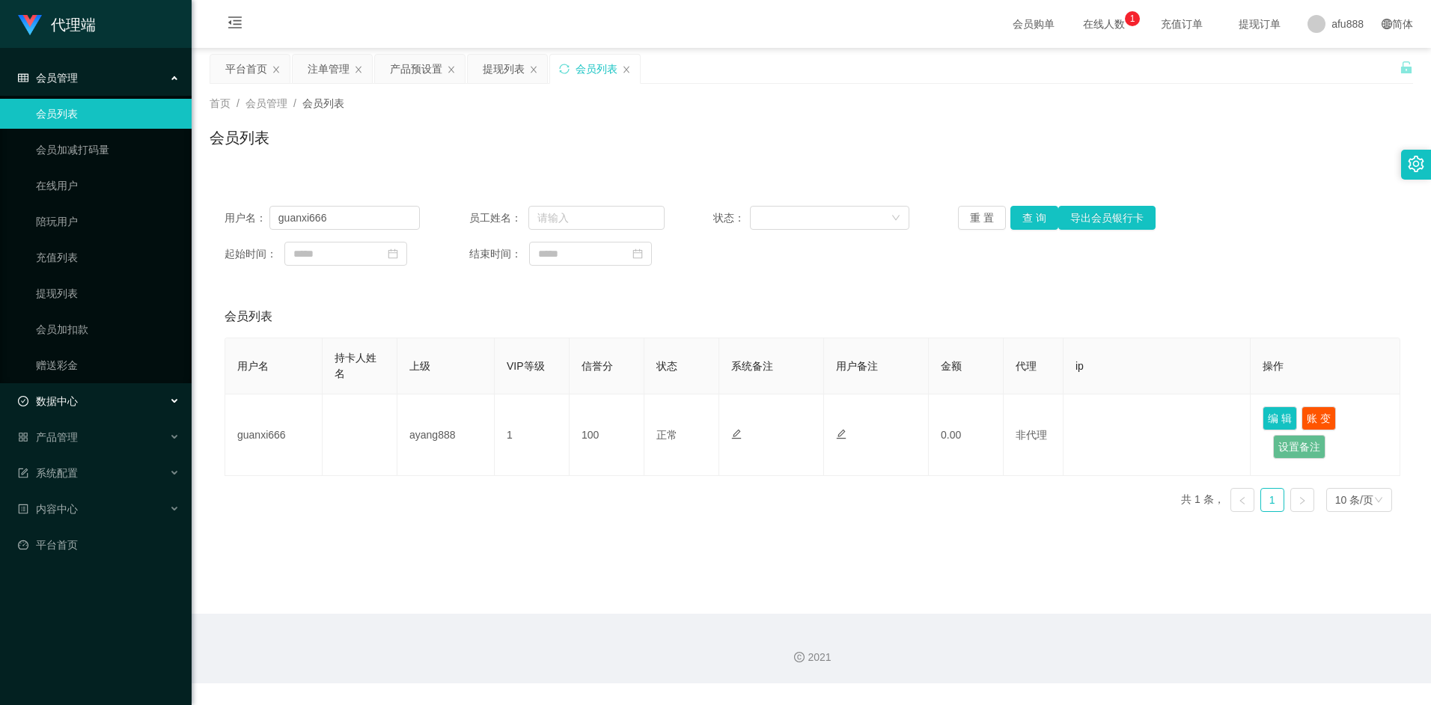
click at [174, 401] on icon at bounding box center [175, 401] width 7 height 0
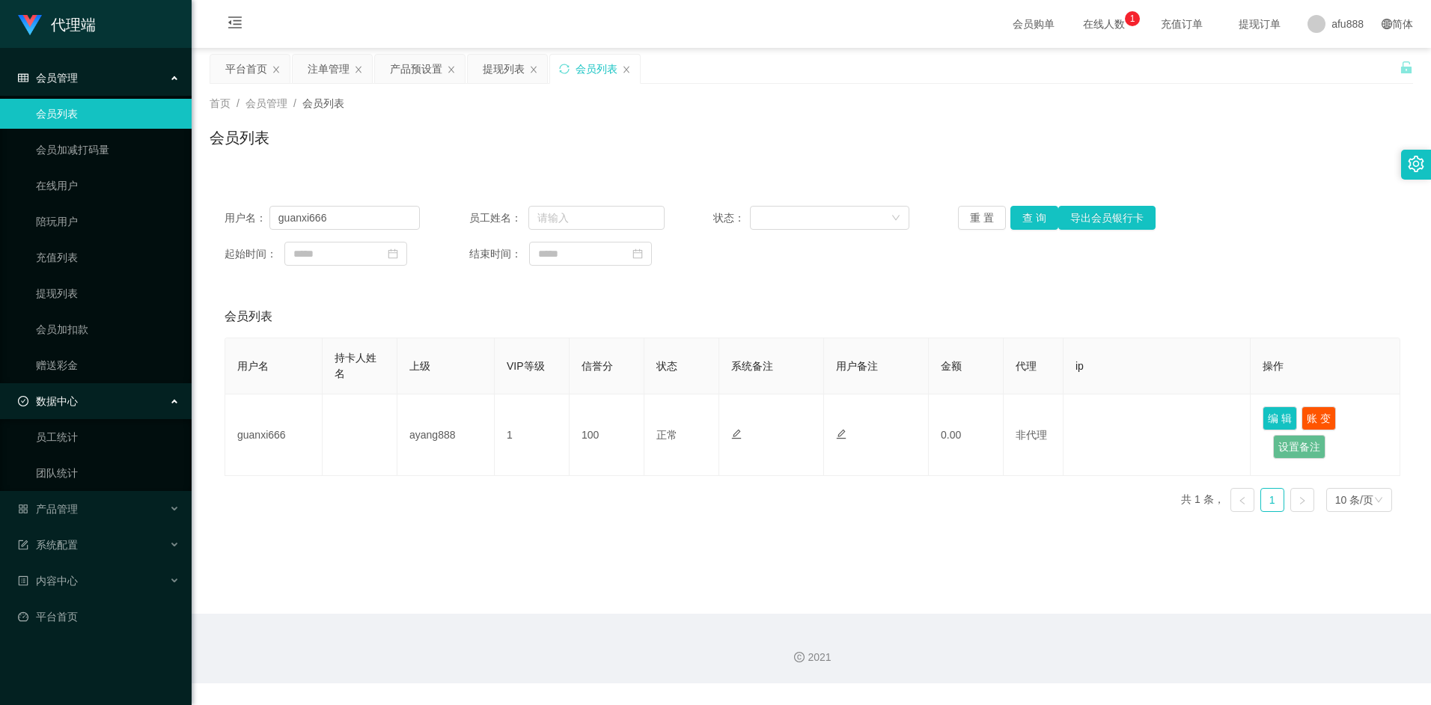
click at [174, 400] on icon at bounding box center [175, 400] width 7 height 0
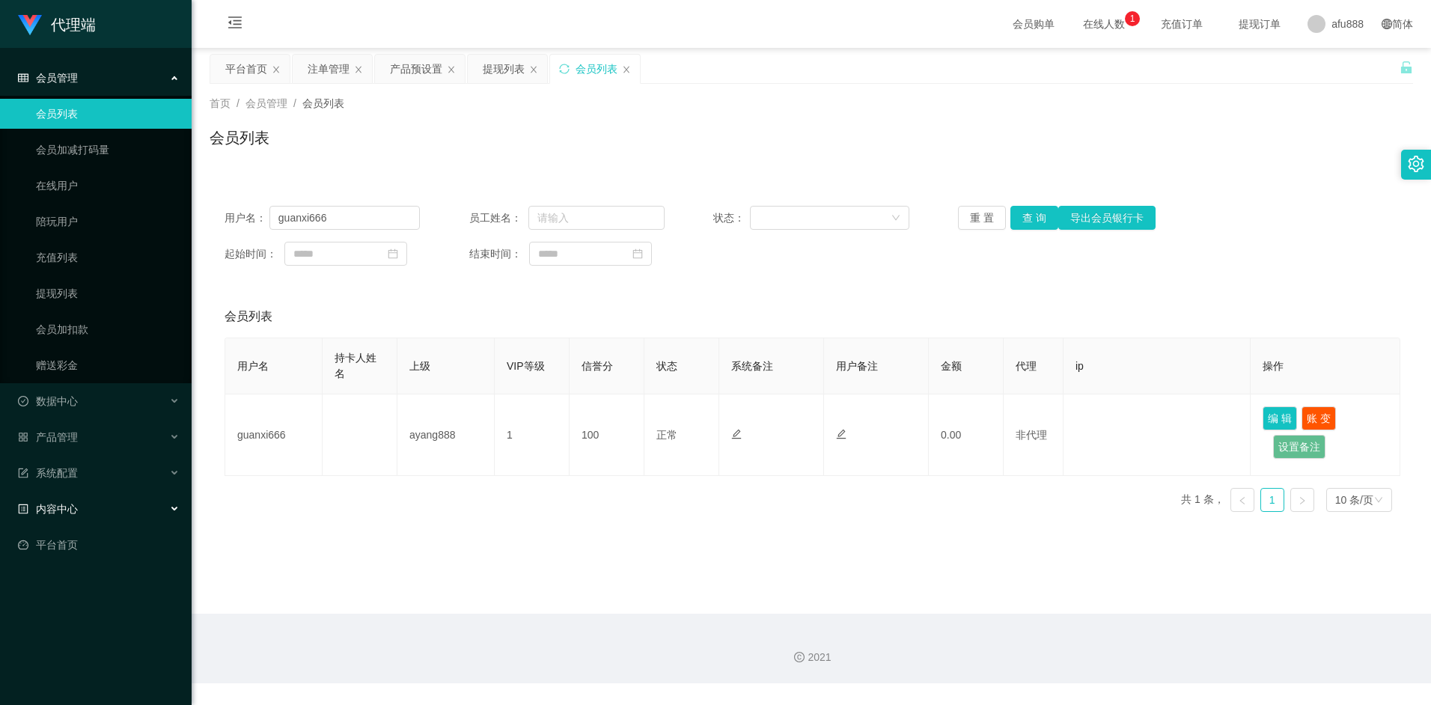
click at [168, 506] on div "内容中心" at bounding box center [96, 509] width 192 height 30
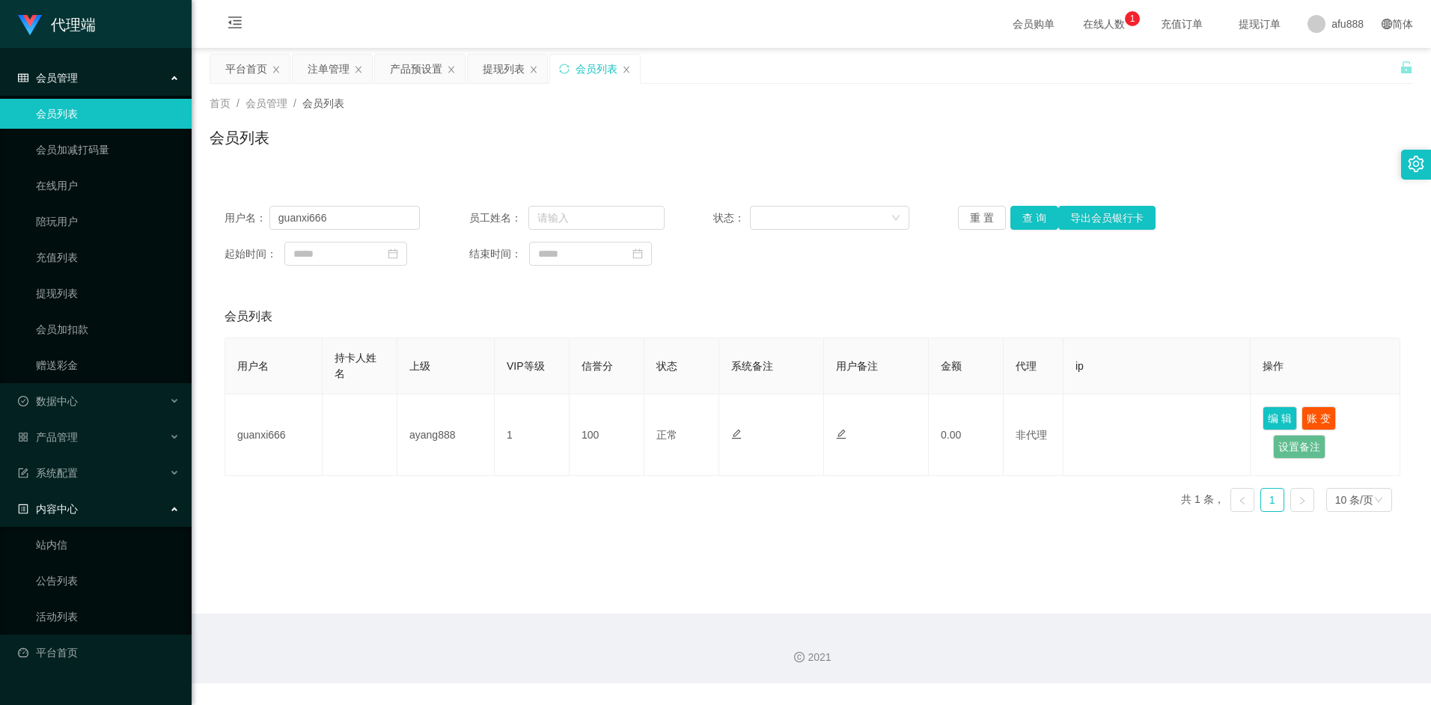
click at [171, 505] on div "内容中心" at bounding box center [96, 509] width 192 height 30
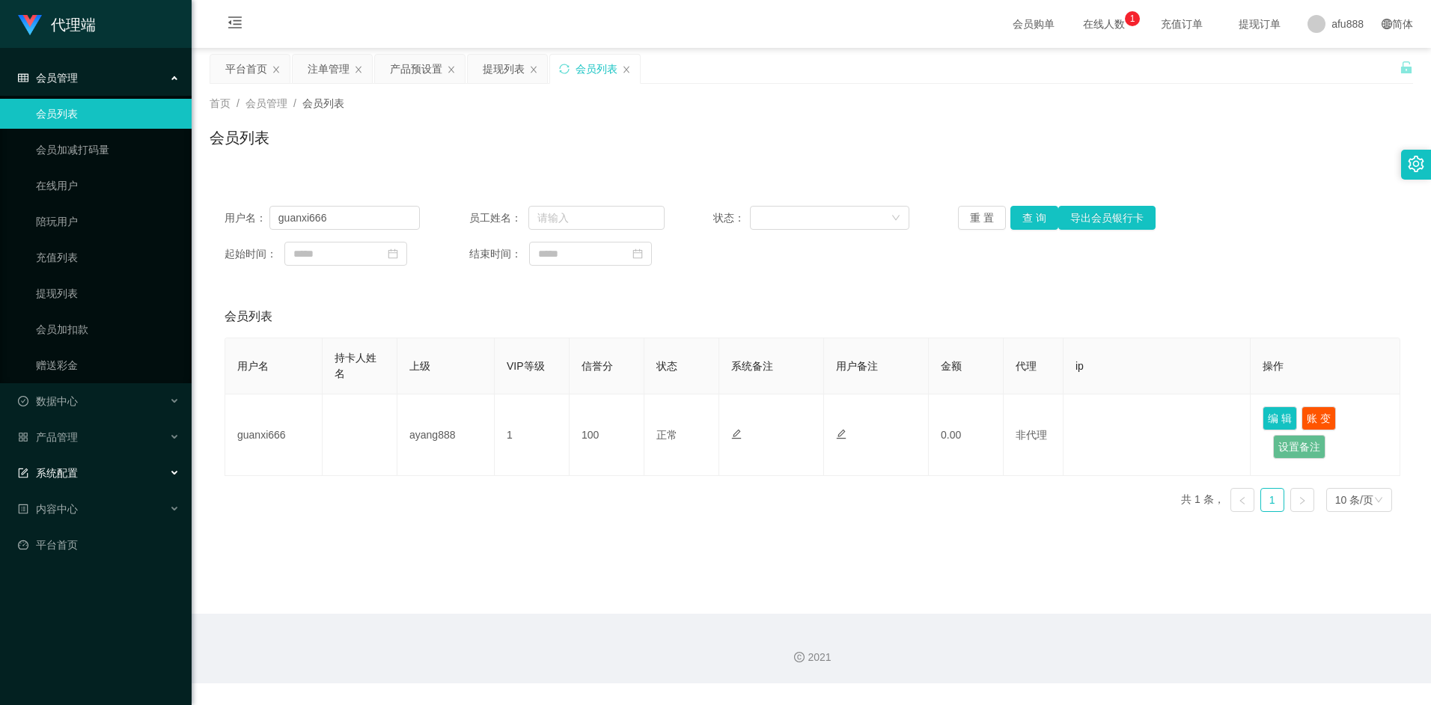
click at [179, 472] on div "系统配置" at bounding box center [96, 473] width 192 height 30
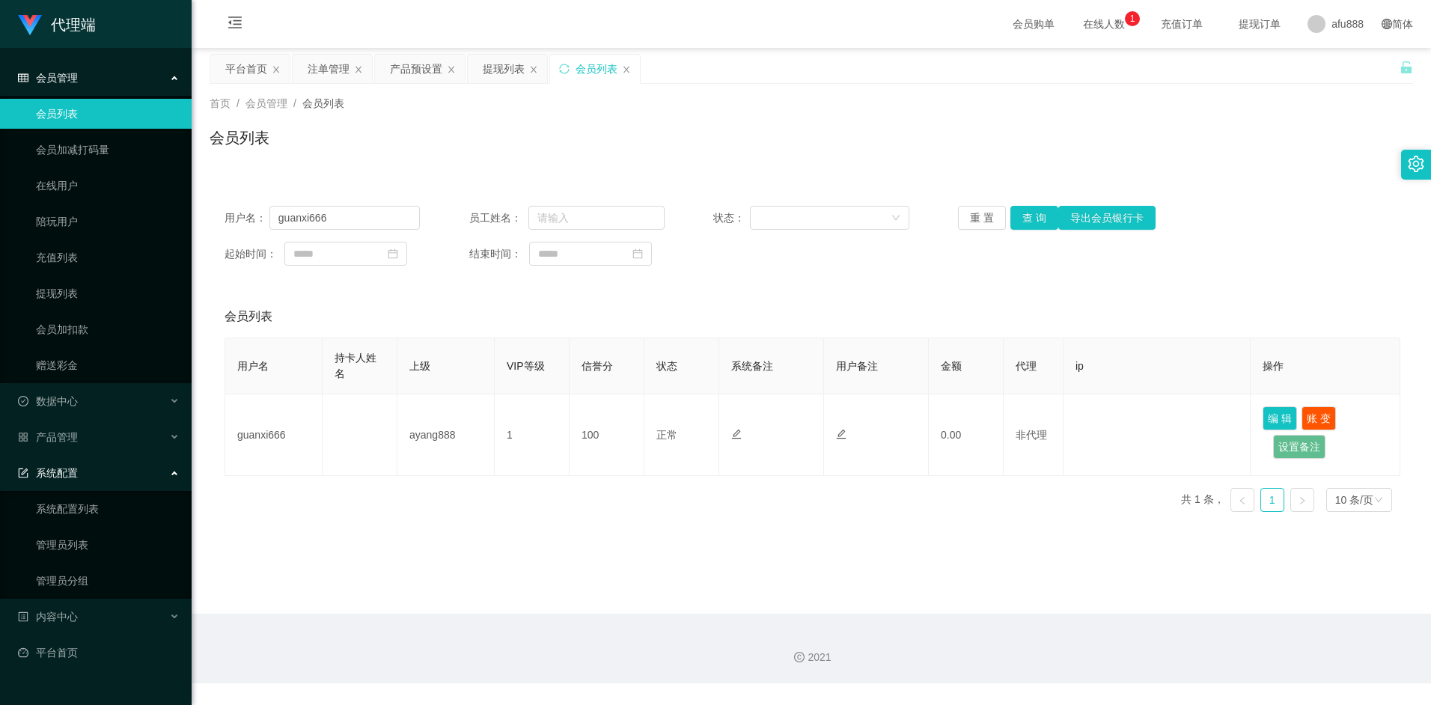
click at [179, 472] on div "系统配置" at bounding box center [96, 473] width 192 height 30
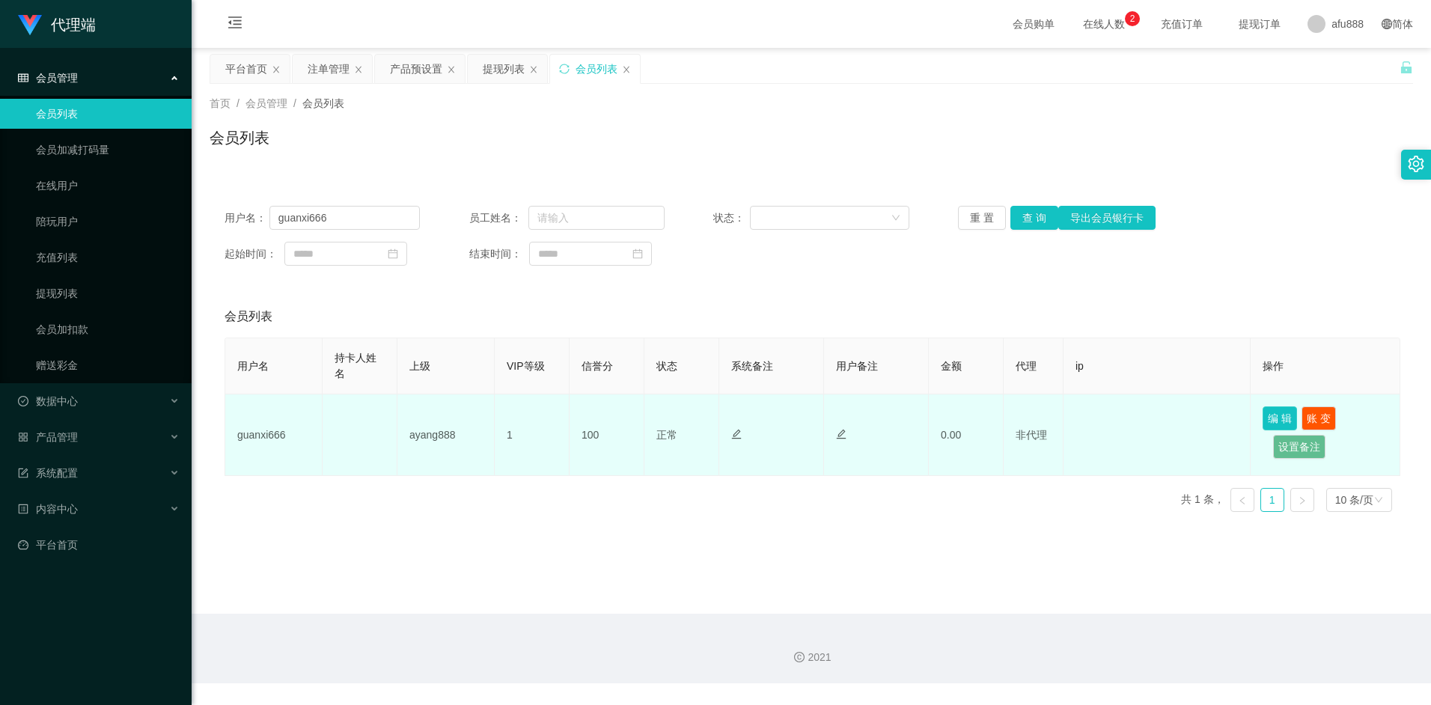
click at [1277, 417] on button "编 辑" at bounding box center [1280, 419] width 34 height 24
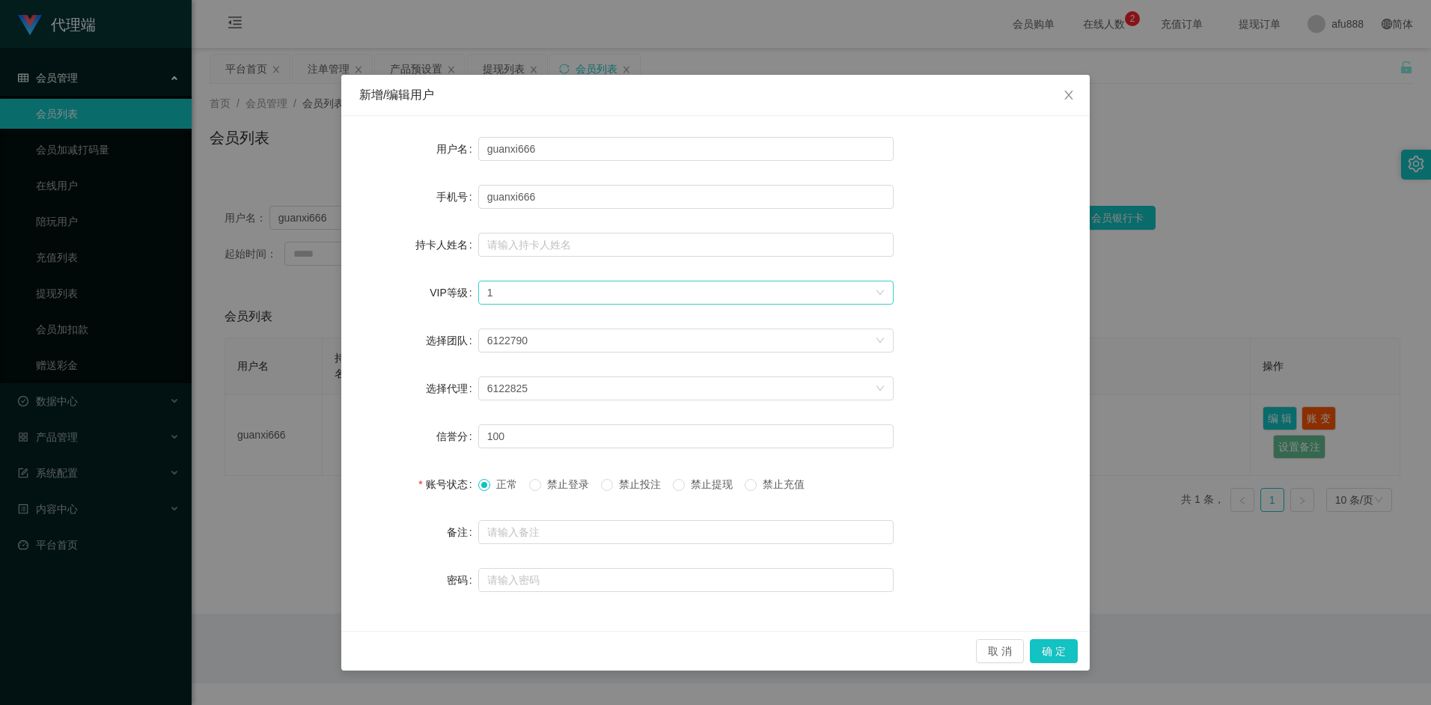
click at [877, 292] on icon "图标: down" at bounding box center [880, 292] width 9 height 9
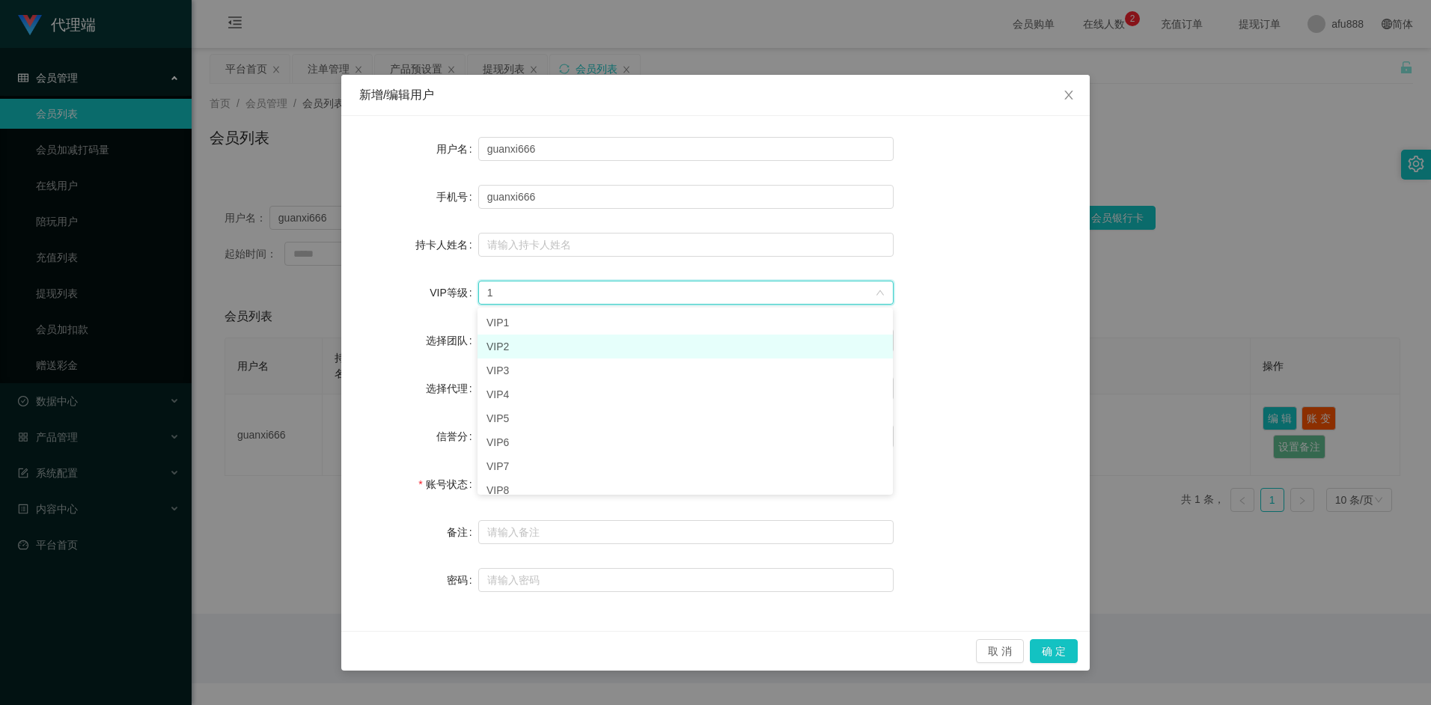
click at [547, 338] on li "VIP2" at bounding box center [686, 347] width 416 height 24
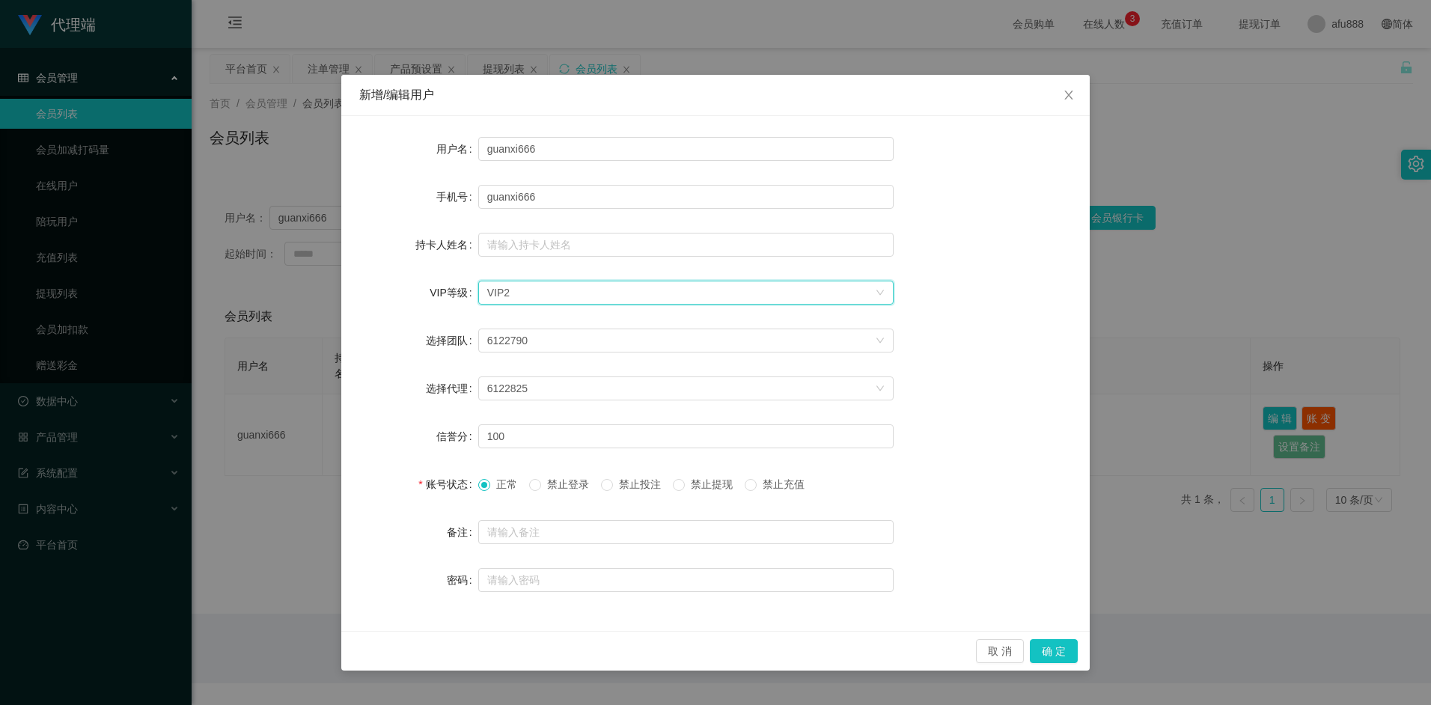
click at [874, 289] on div "选择VIP等级 VIP2" at bounding box center [681, 292] width 388 height 22
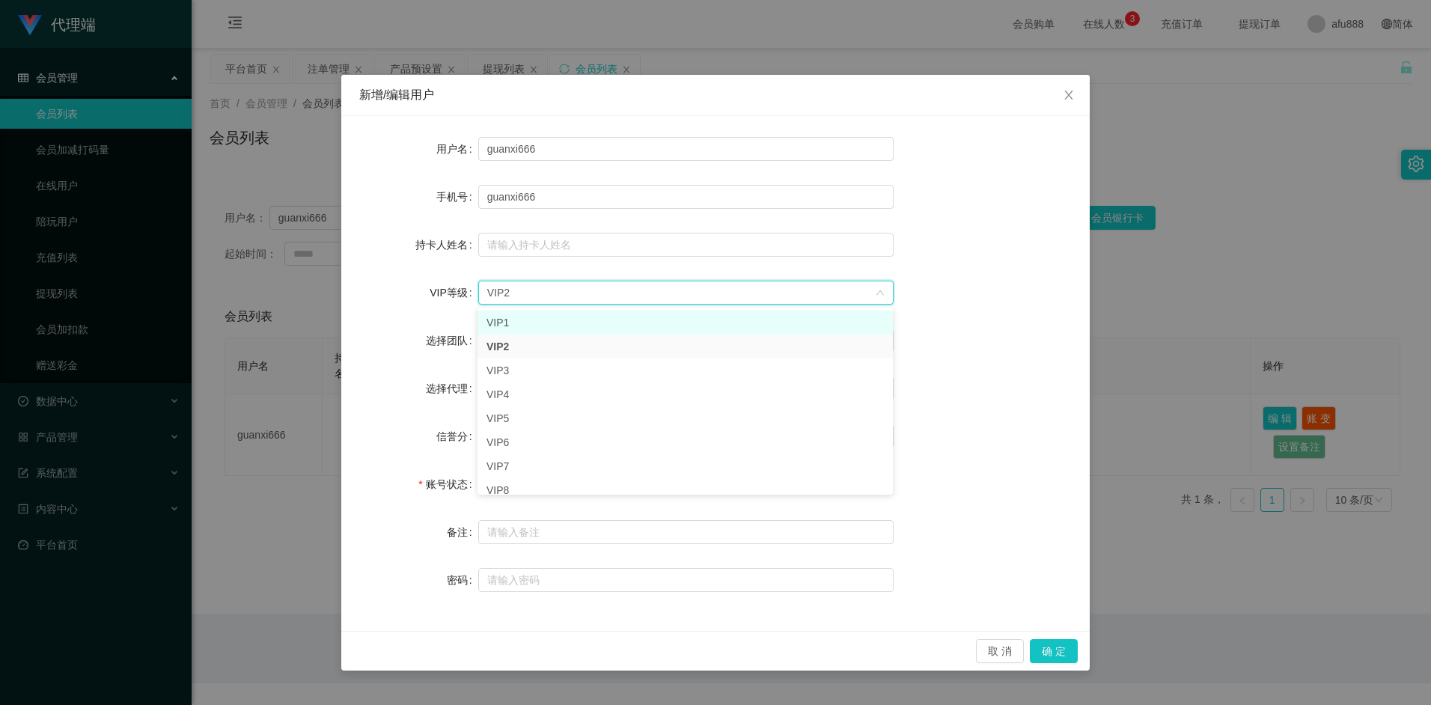
click at [546, 319] on li "VIP1" at bounding box center [686, 323] width 416 height 24
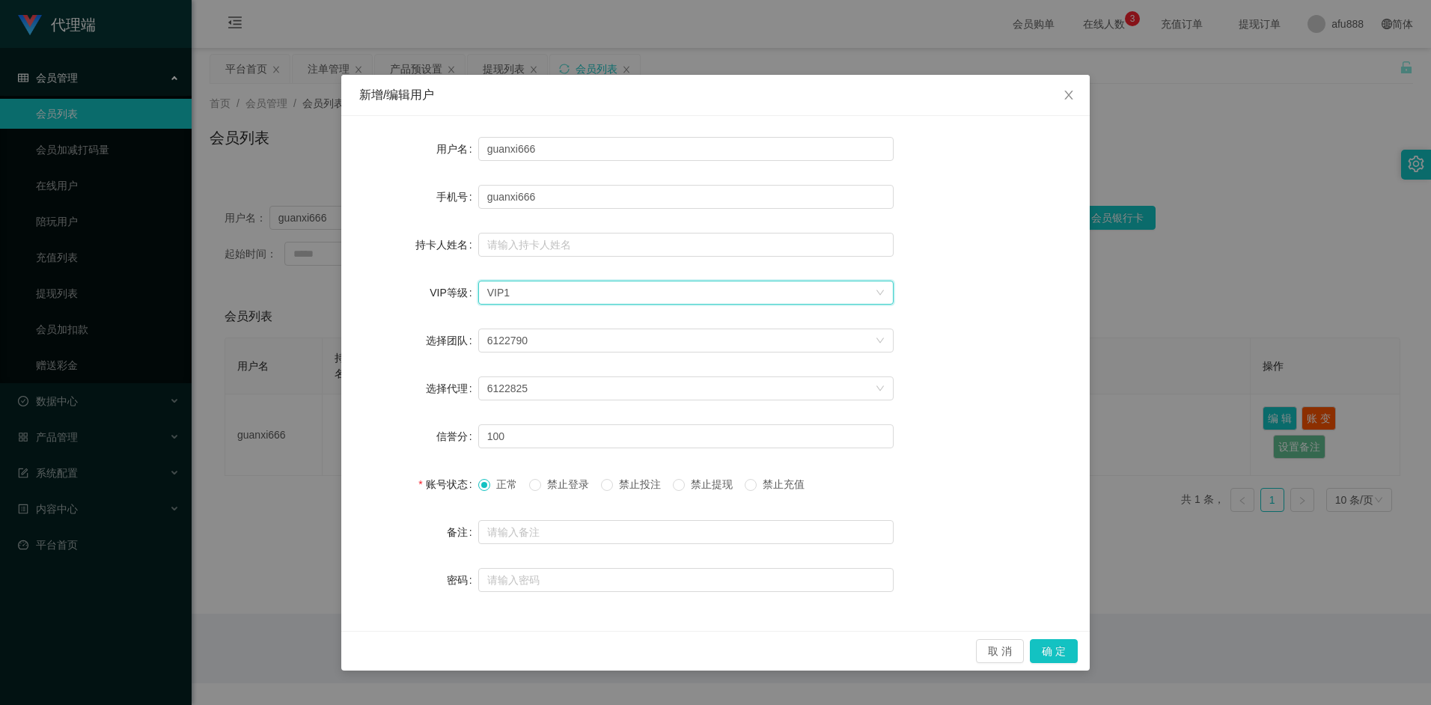
click at [970, 344] on div "选择团队 6122790" at bounding box center [715, 341] width 713 height 30
click at [1066, 92] on icon "图标: close" at bounding box center [1069, 95] width 8 height 9
